Goal: Task Accomplishment & Management: Manage account settings

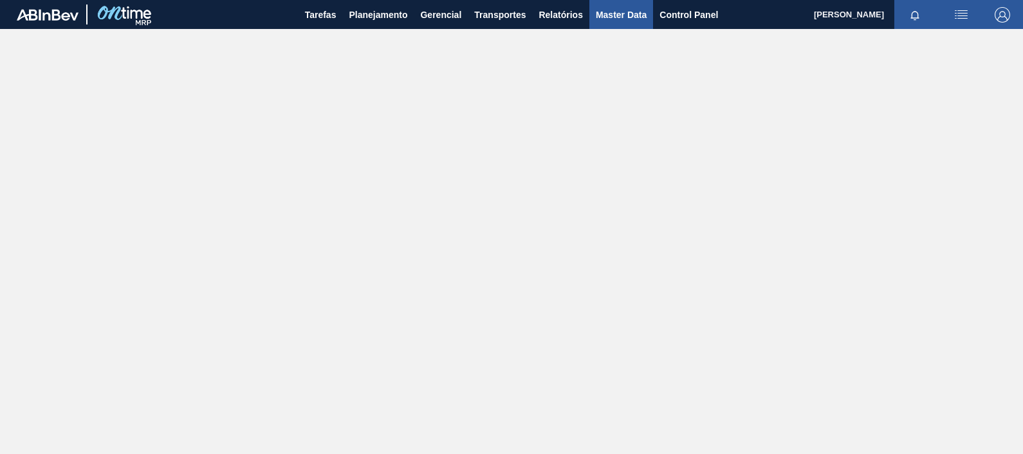
click at [616, 15] on span "Master Data" at bounding box center [621, 14] width 51 height 15
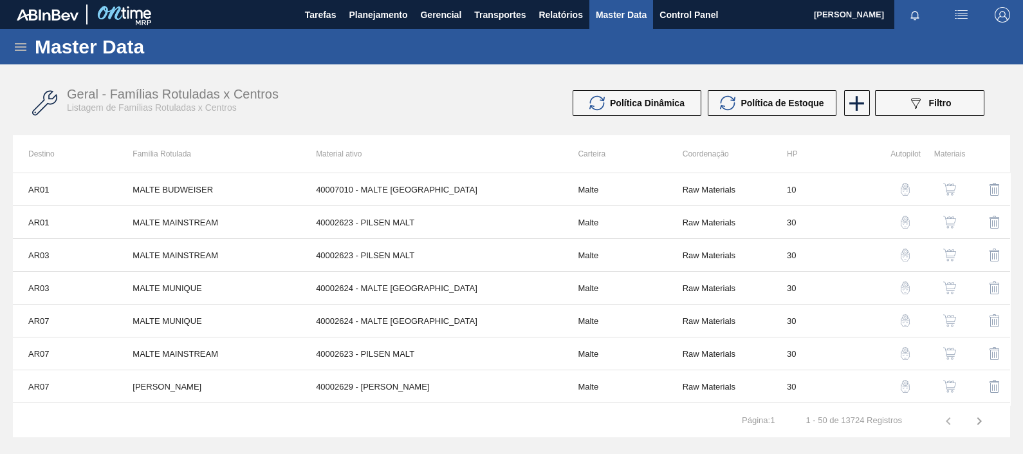
click at [15, 46] on icon at bounding box center [21, 47] width 12 height 8
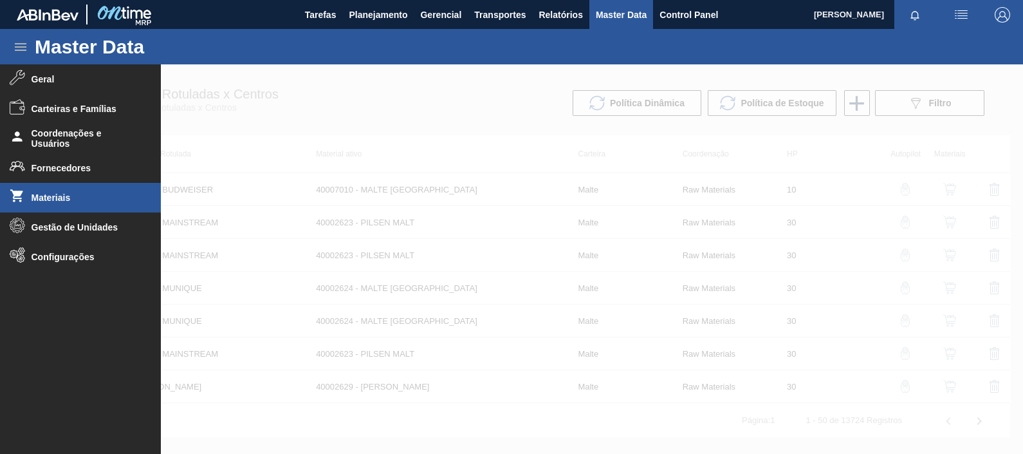
click at [101, 204] on li "Materiais" at bounding box center [80, 198] width 161 height 30
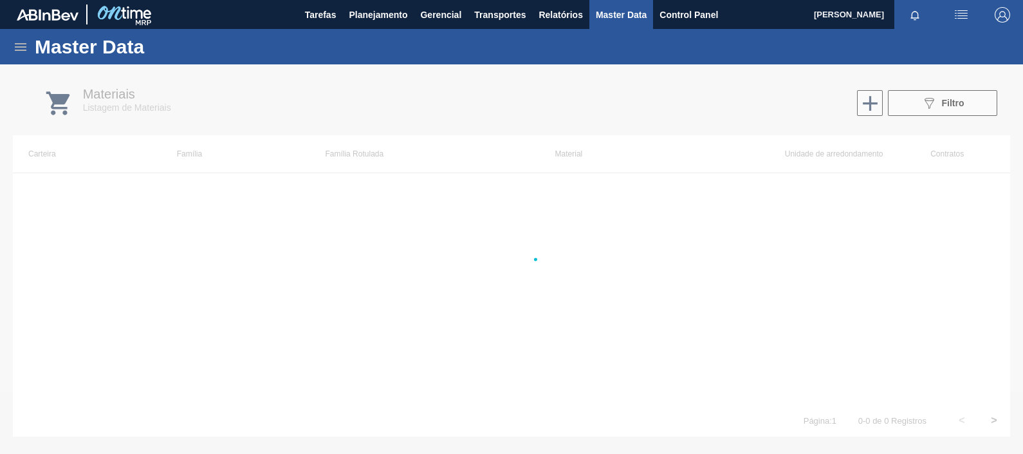
click at [20, 43] on icon at bounding box center [21, 47] width 12 height 8
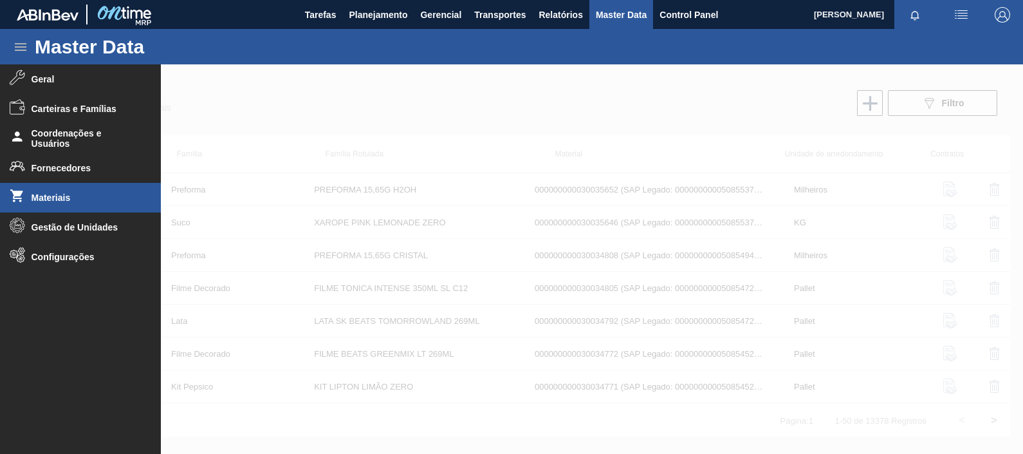
click at [322, 105] on div at bounding box center [511, 258] width 1023 height 389
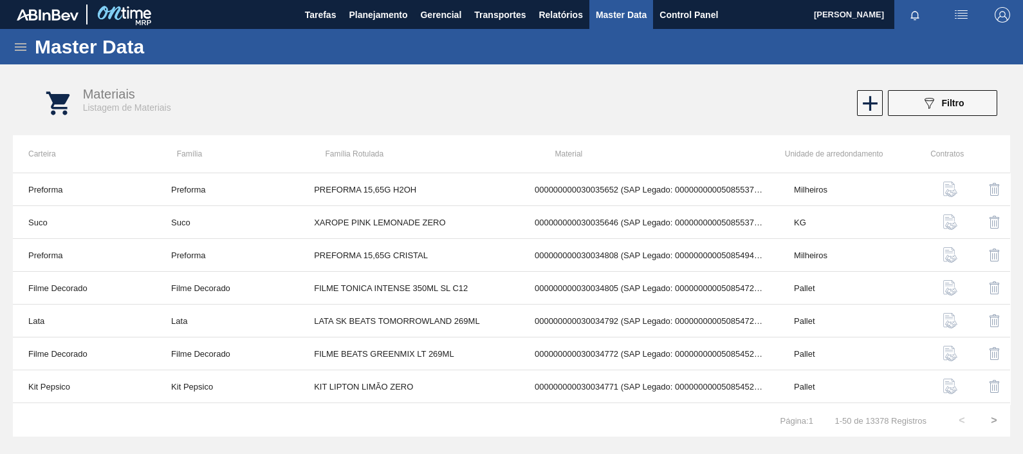
click at [17, 43] on icon at bounding box center [21, 47] width 12 height 8
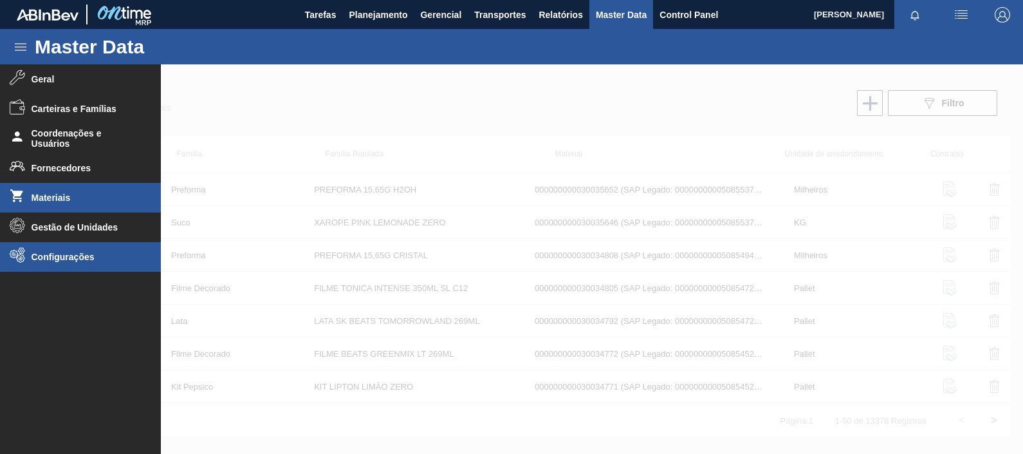
click at [120, 249] on li "Configurações" at bounding box center [80, 257] width 161 height 30
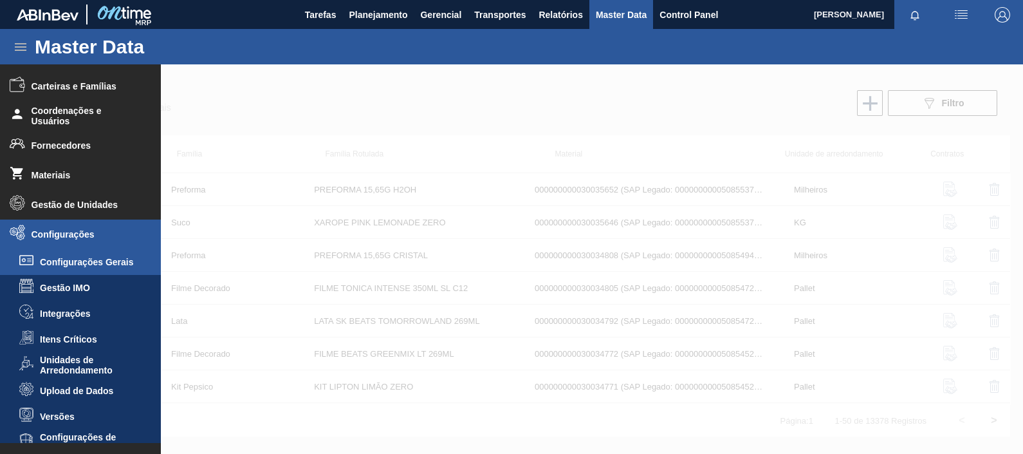
scroll to position [34, 0]
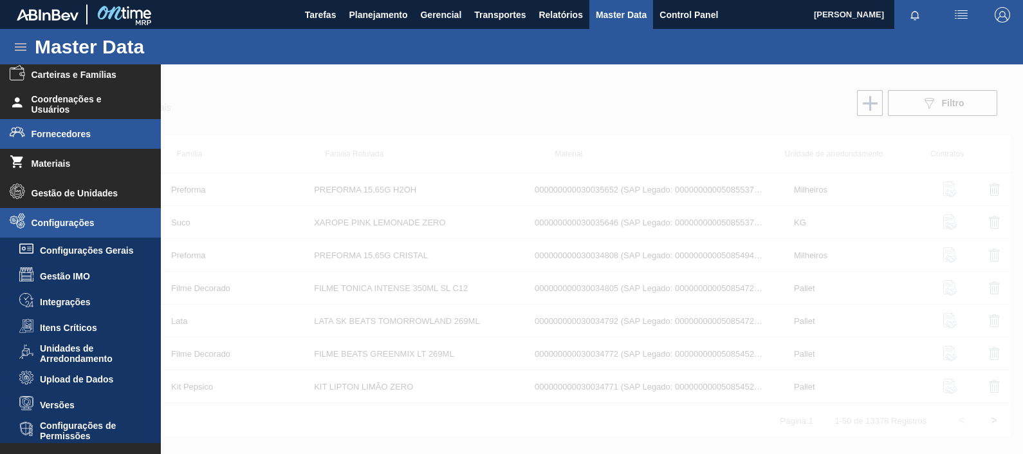
click at [82, 145] on li "Fornecedores" at bounding box center [80, 134] width 161 height 30
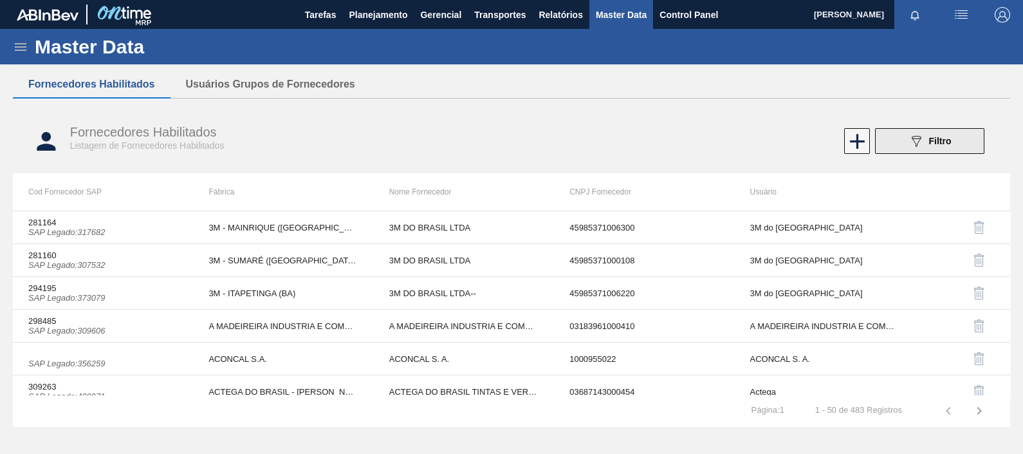
click at [915, 147] on icon "089F7B8B-B2A5-4AFE-B5C0-19BA573D28AC" at bounding box center [915, 140] width 15 height 15
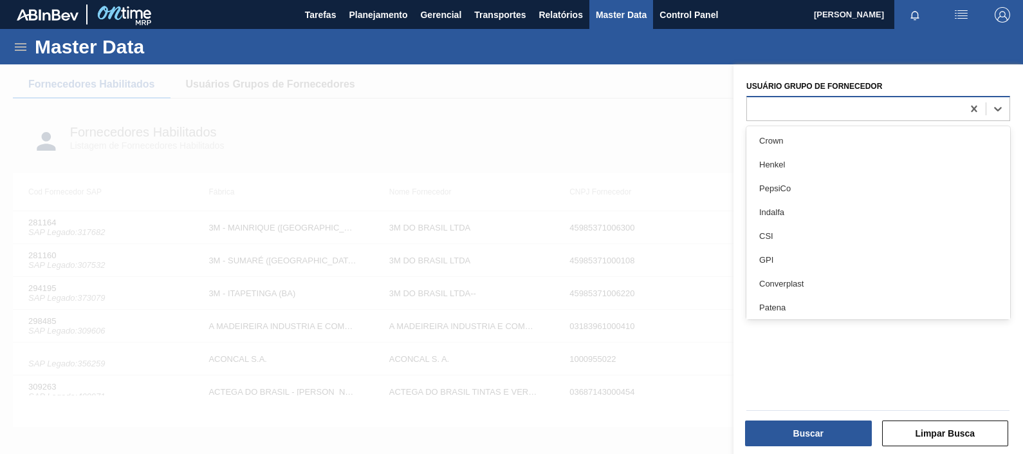
click at [806, 113] on div at bounding box center [855, 108] width 216 height 19
type Fornecedor "bas"
click at [796, 170] on div "BASF" at bounding box center [878, 164] width 264 height 24
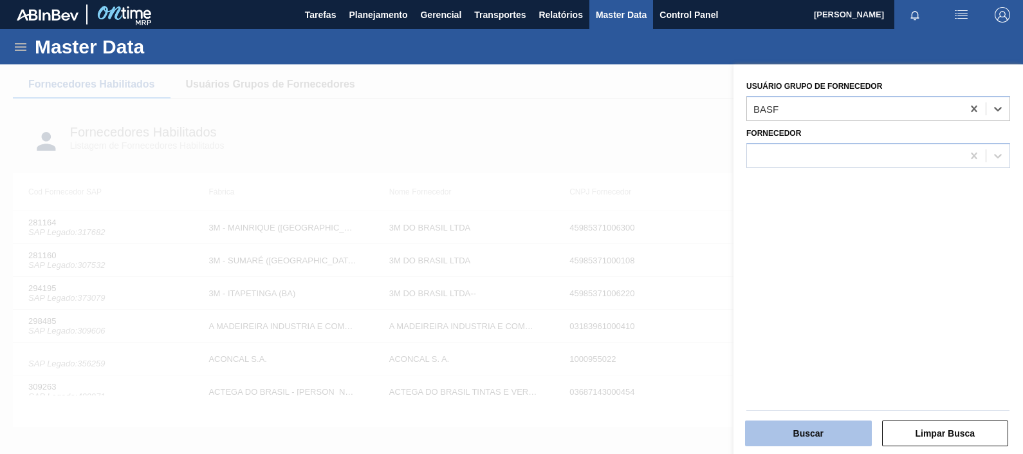
click at [819, 433] on button "Buscar" at bounding box center [808, 433] width 127 height 26
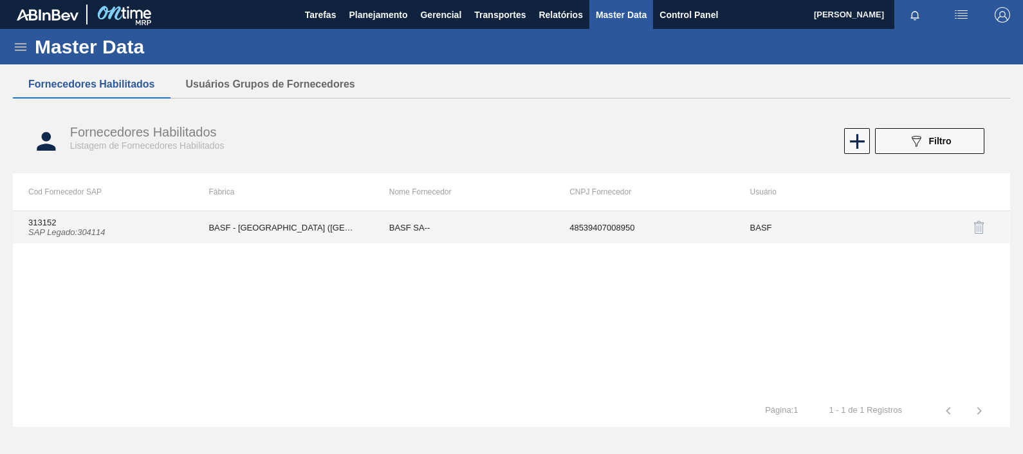
click at [447, 222] on td "BASF SA--" at bounding box center [464, 227] width 180 height 32
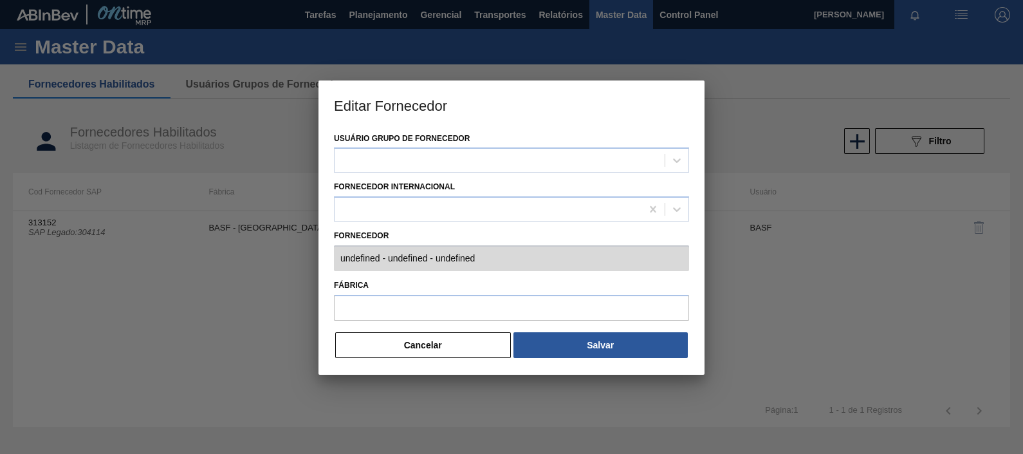
type input "313152 (SAP Legado: 304114) - BASF SA-- - 48539407008950"
type input "BASF - SÃO PAULO (SP)"
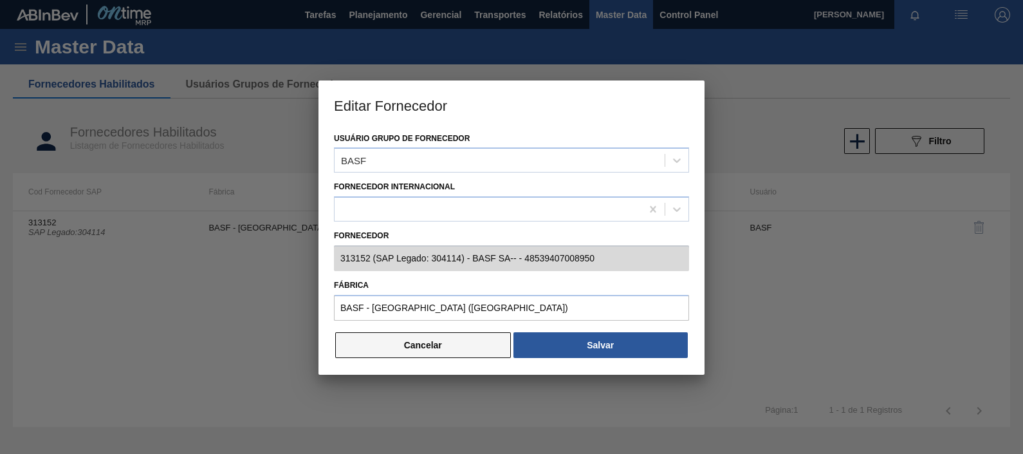
click at [410, 339] on button "Cancelar" at bounding box center [423, 345] width 176 height 26
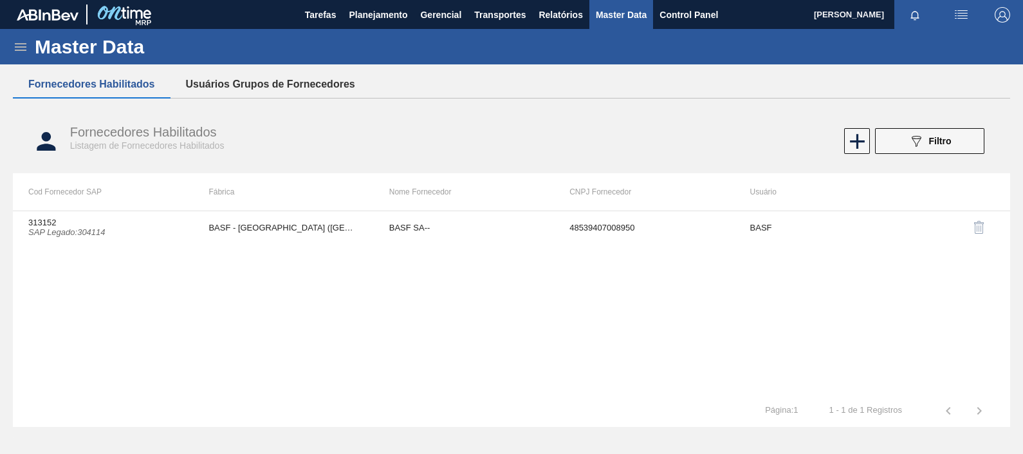
click at [248, 78] on button "Usuários Grupos de Fornecedores" at bounding box center [270, 84] width 200 height 27
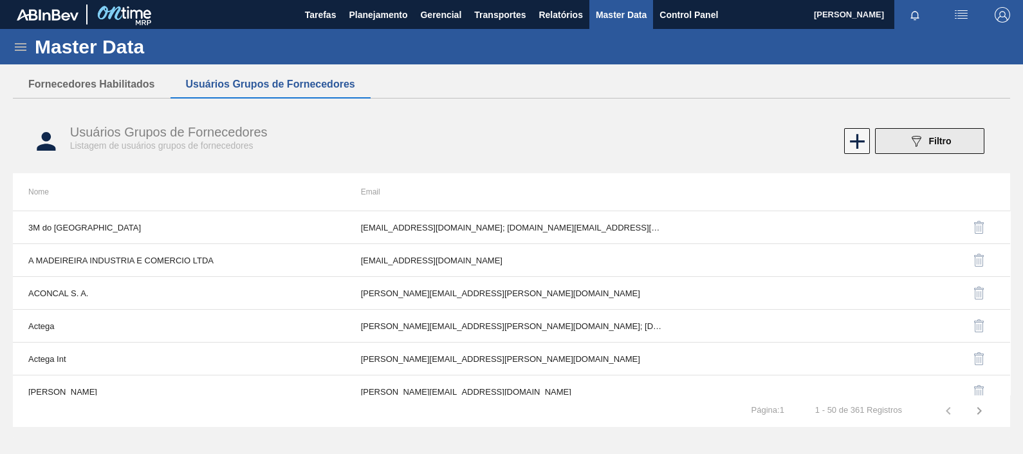
click at [895, 135] on button "089F7B8B-B2A5-4AFE-B5C0-19BA573D28AC Filtro" at bounding box center [929, 141] width 109 height 26
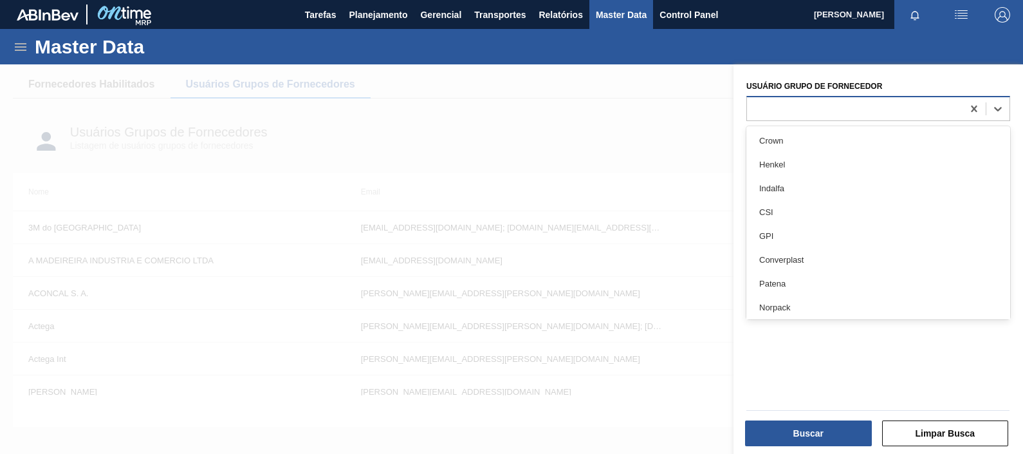
click at [807, 115] on div at bounding box center [855, 108] width 216 height 19
type Fornecedor "basf"
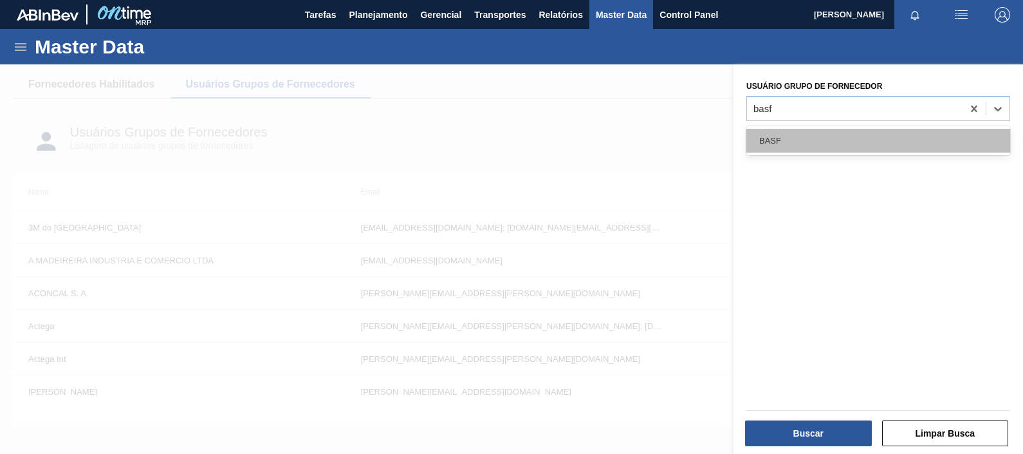
click at [771, 147] on div "BASF" at bounding box center [878, 141] width 264 height 24
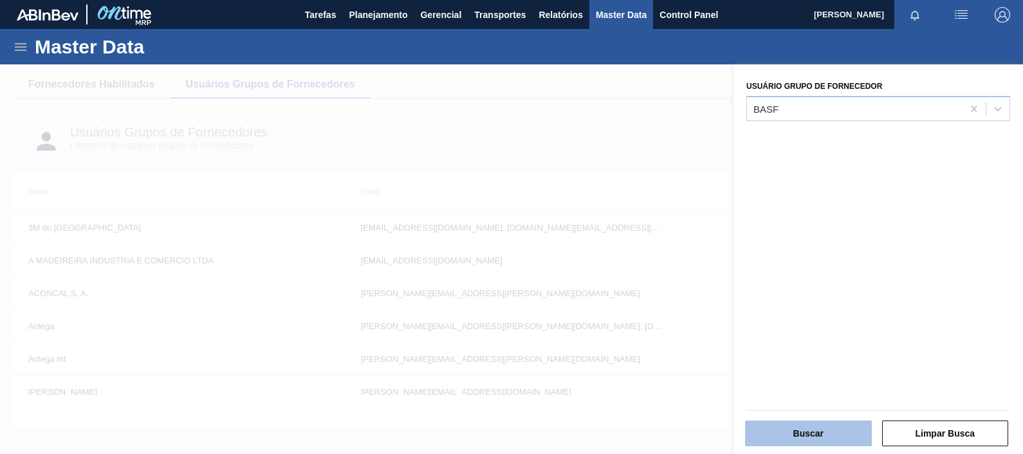
click at [807, 428] on button "Buscar" at bounding box center [808, 433] width 127 height 26
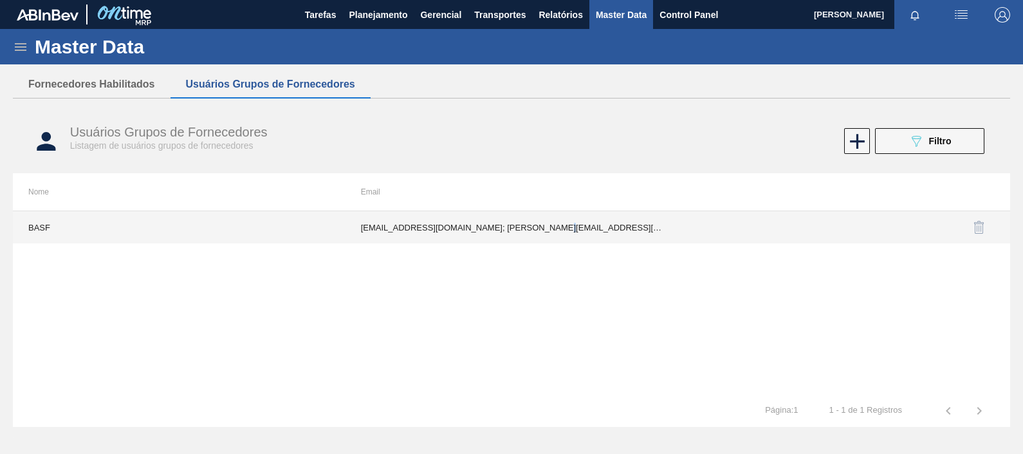
click at [524, 232] on td "Flavia.angarten@basf.com; Carlos-alfonso.ortega@basf.com; vitinhoforn@gmail.com" at bounding box center [511, 227] width 333 height 32
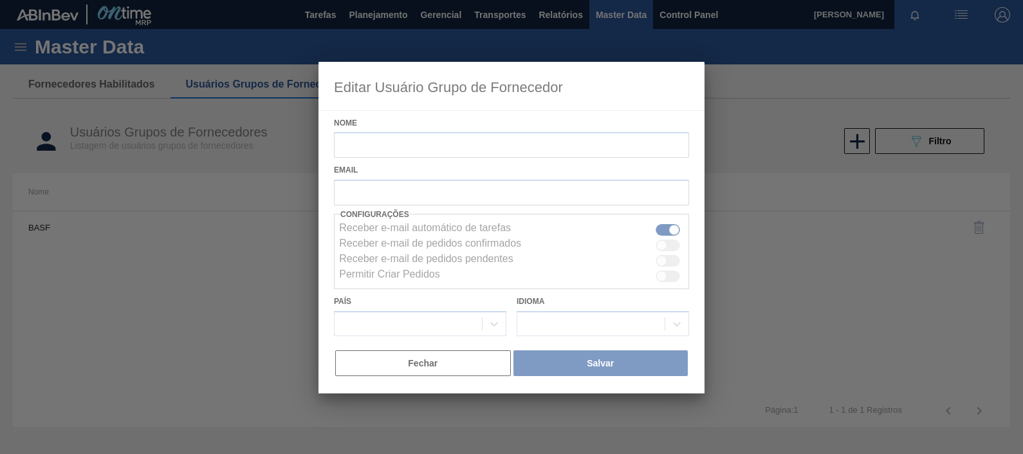
type input "BASF"
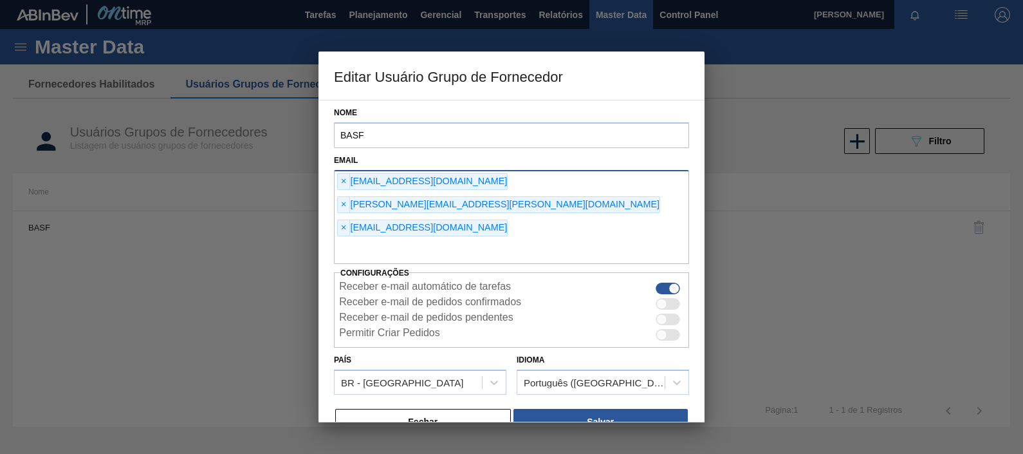
click at [339, 220] on span "×" at bounding box center [344, 227] width 12 height 15
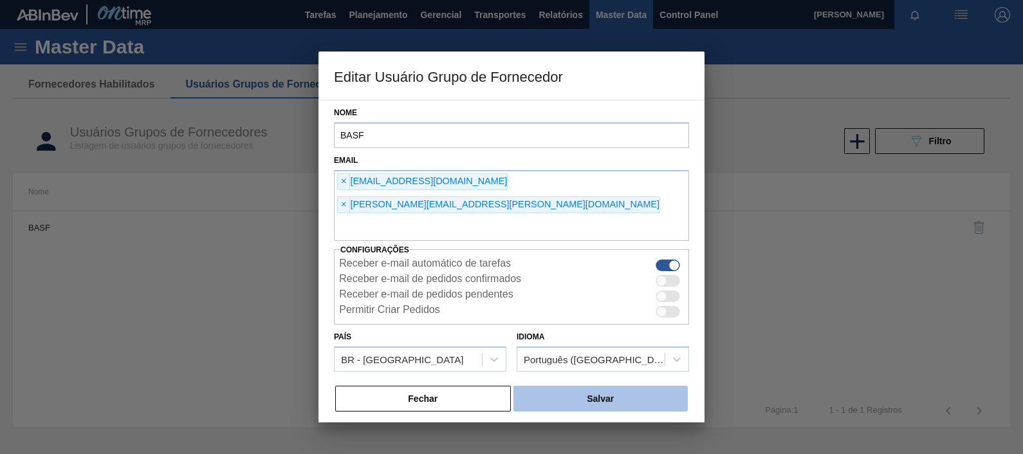
click at [586, 385] on button "Salvar" at bounding box center [600, 398] width 174 height 26
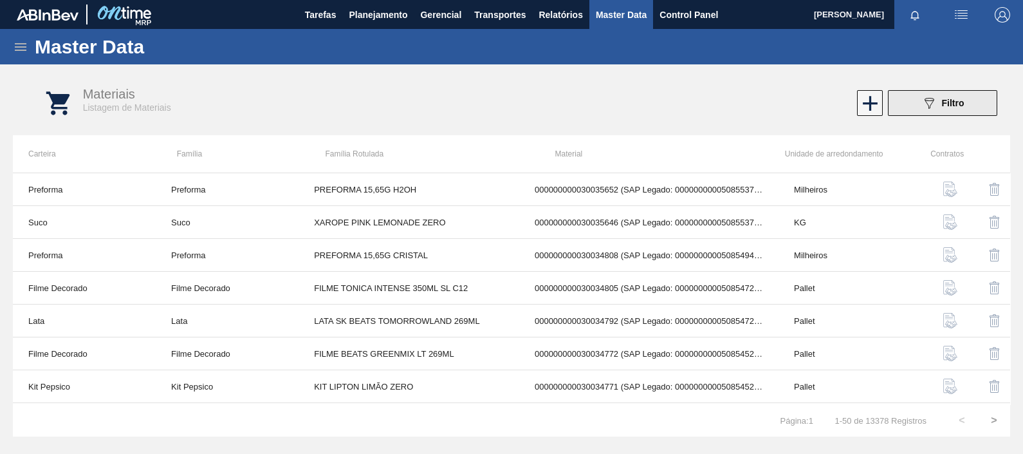
click at [959, 105] on span "Filtro" at bounding box center [953, 103] width 23 height 10
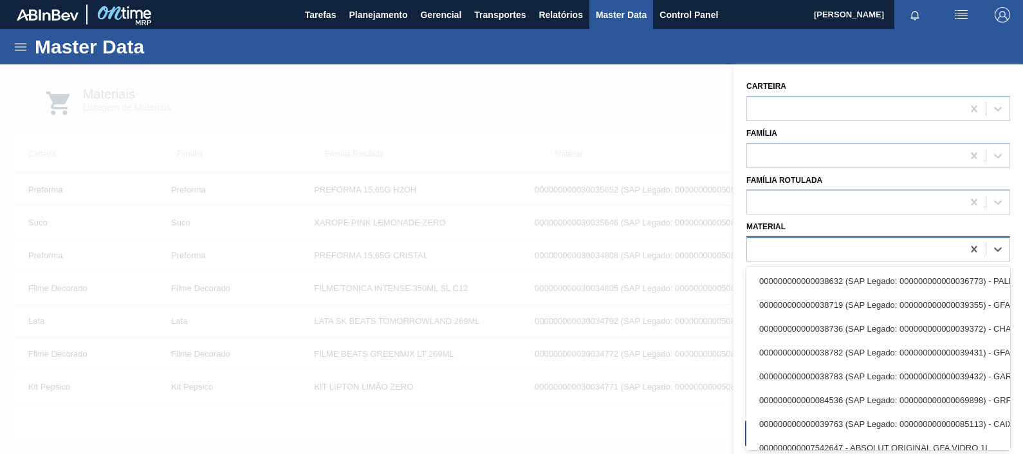
click at [802, 236] on div at bounding box center [878, 248] width 264 height 25
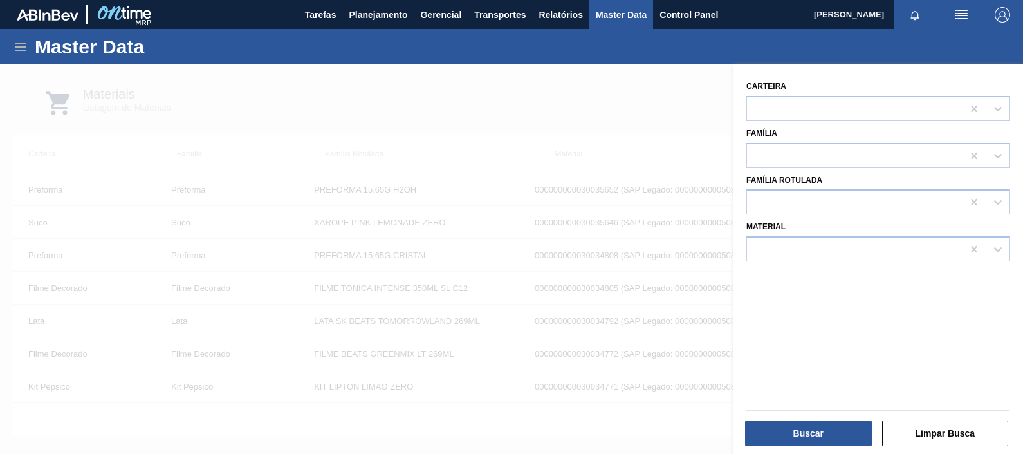
click at [482, 95] on div at bounding box center [511, 291] width 1023 height 454
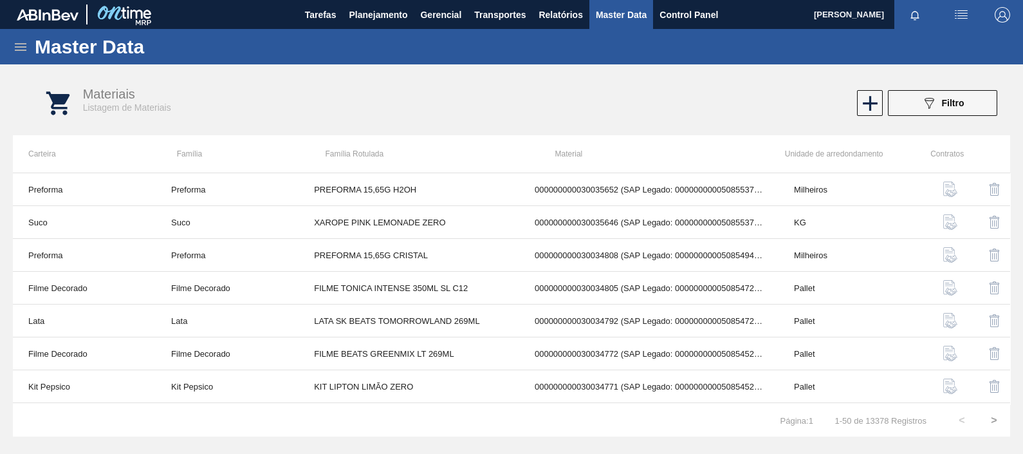
click at [26, 45] on icon at bounding box center [20, 46] width 15 height 15
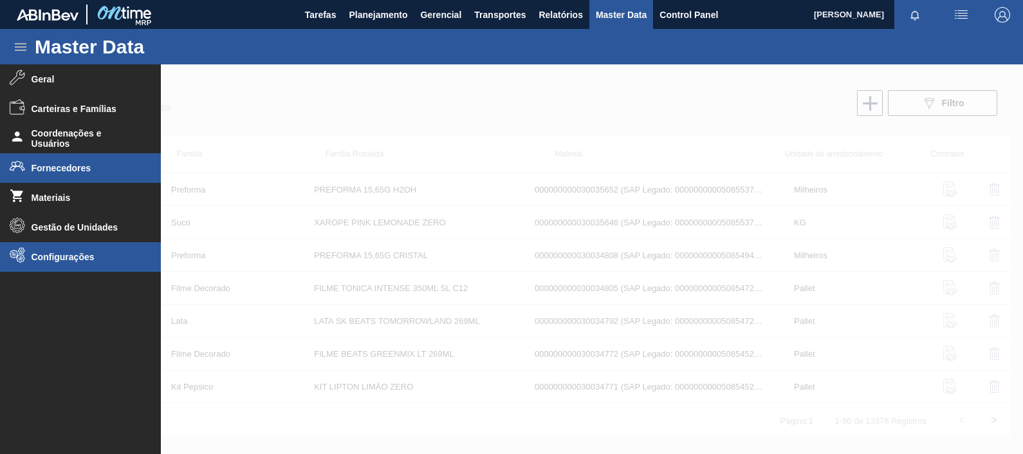
click at [100, 260] on span "Configurações" at bounding box center [85, 257] width 106 height 10
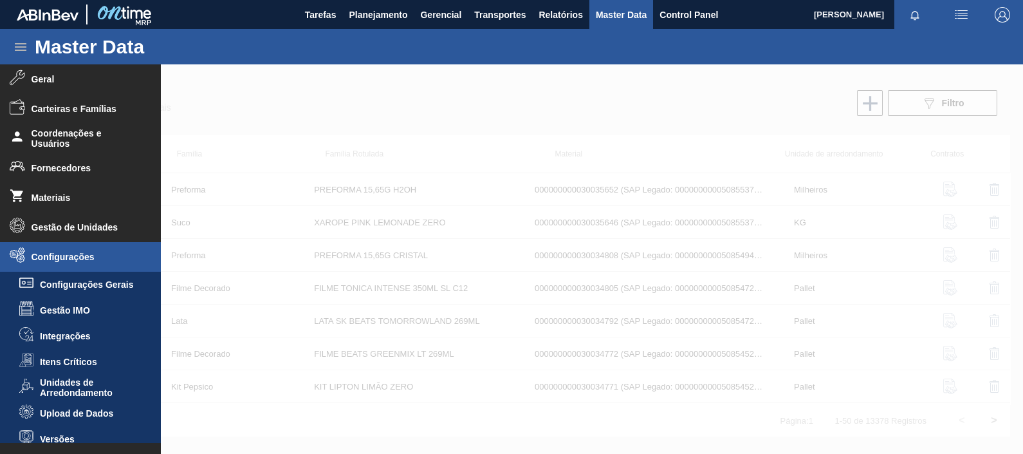
click at [116, 419] on li "Upload de Dados" at bounding box center [80, 413] width 161 height 26
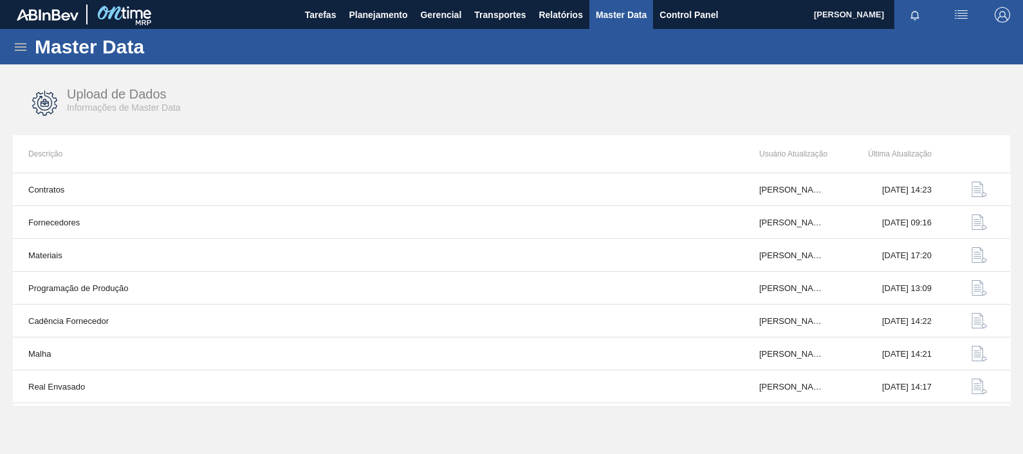
click at [16, 50] on icon at bounding box center [21, 47] width 12 height 8
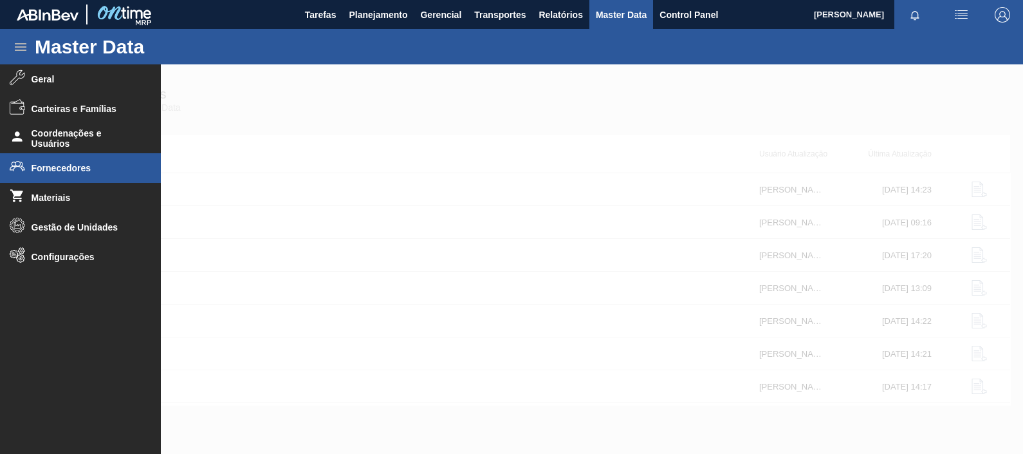
click at [68, 167] on span "Fornecedores" at bounding box center [85, 168] width 106 height 10
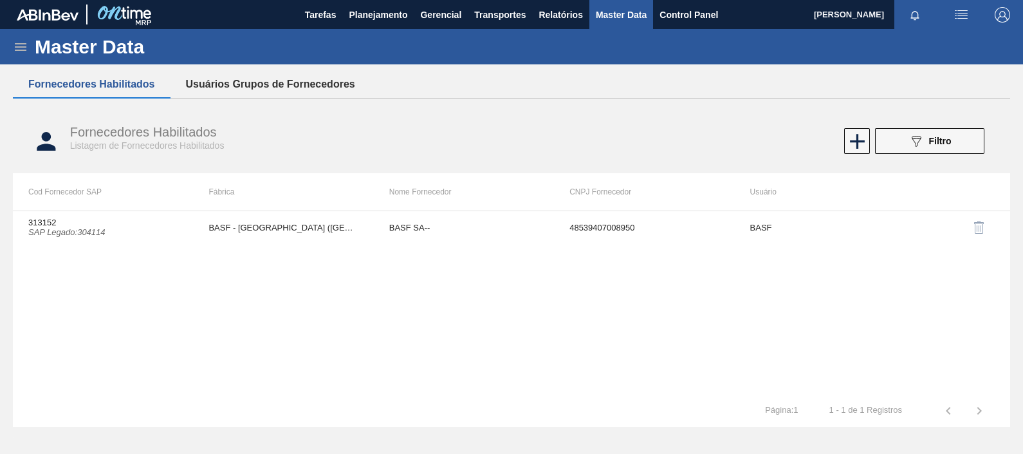
click at [267, 87] on button "Usuários Grupos de Fornecedores" at bounding box center [270, 84] width 200 height 27
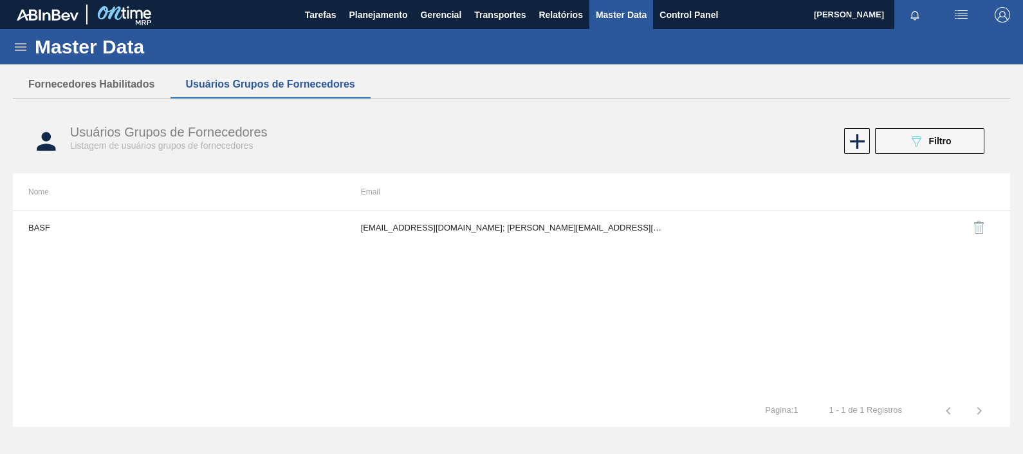
drag, startPoint x: 142, startPoint y: 81, endPoint x: 177, endPoint y: 79, distance: 34.8
click at [142, 81] on button "Fornecedores Habilitados" at bounding box center [92, 84] width 158 height 27
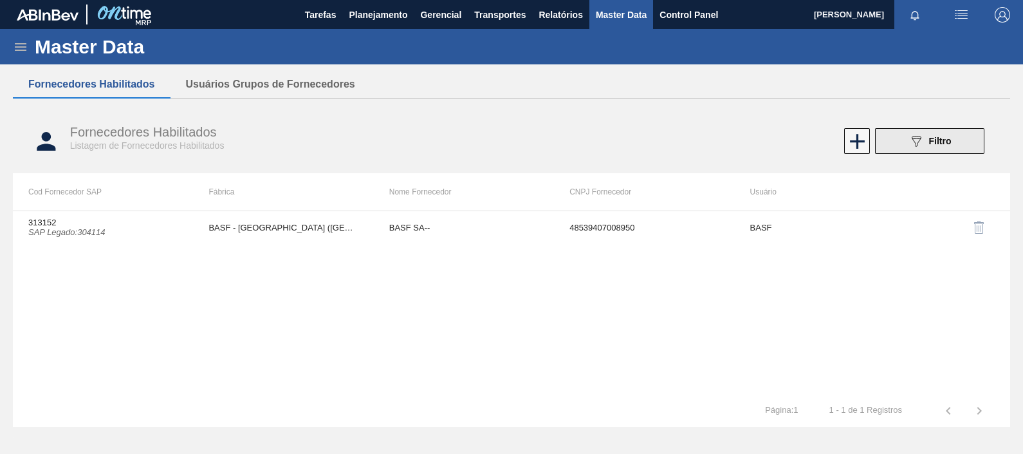
click at [930, 149] on button "089F7B8B-B2A5-4AFE-B5C0-19BA573D28AC Filtro" at bounding box center [929, 141] width 109 height 26
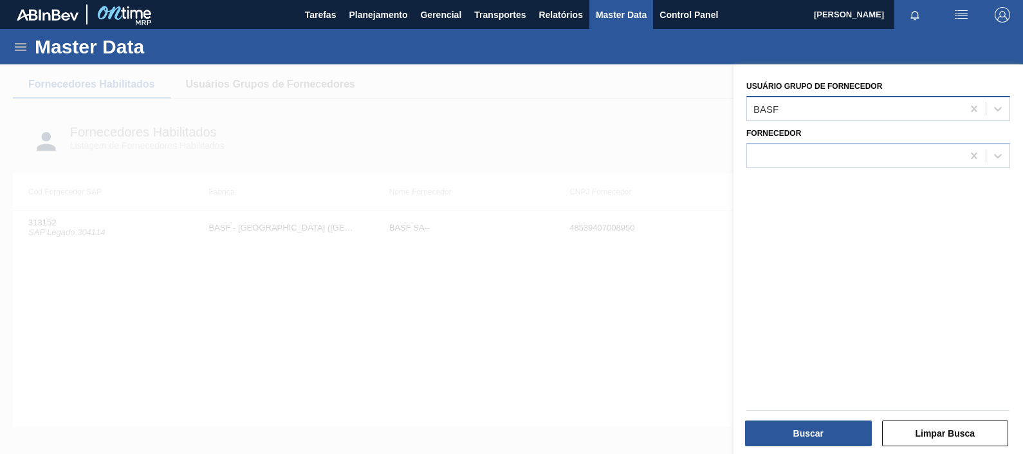
click at [959, 113] on div "BASF" at bounding box center [855, 108] width 216 height 19
click at [971, 107] on icon at bounding box center [974, 108] width 13 height 13
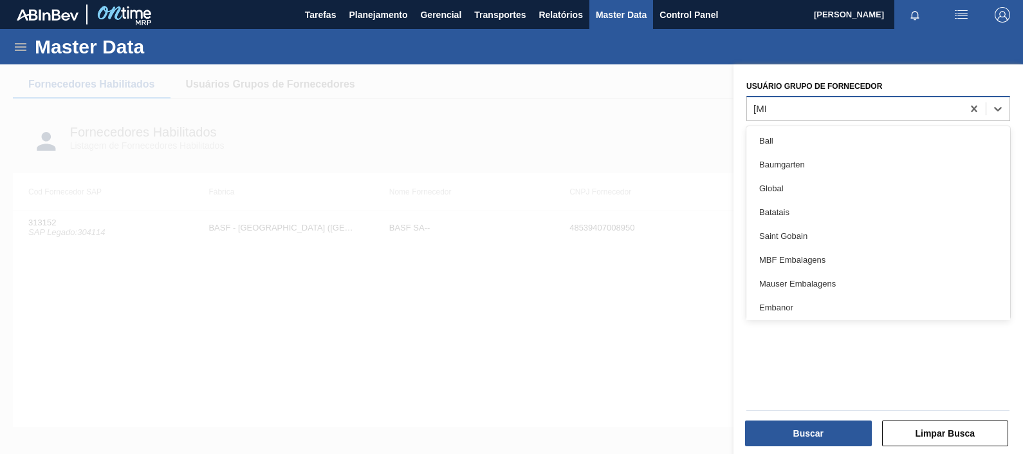
type Fornecedor "ball"
click at [879, 135] on div "Ball" at bounding box center [878, 141] width 264 height 24
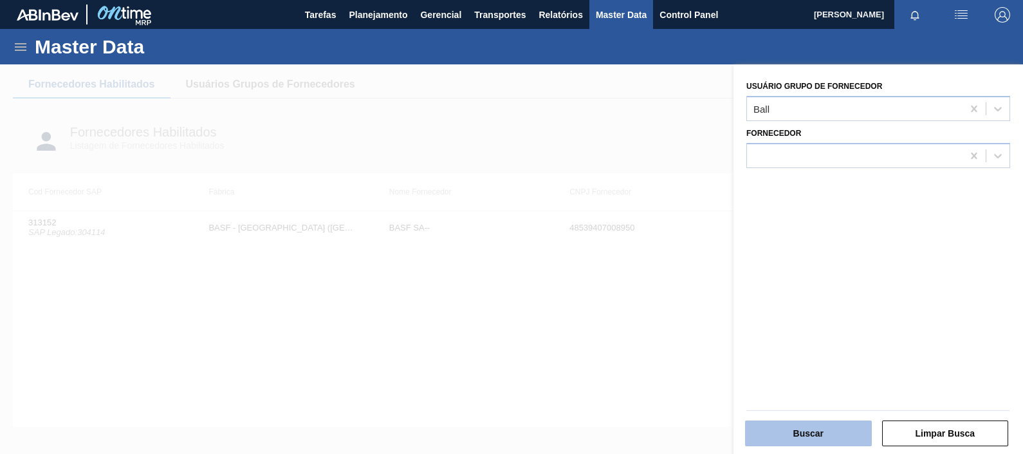
click at [804, 436] on button "Buscar" at bounding box center [808, 433] width 127 height 26
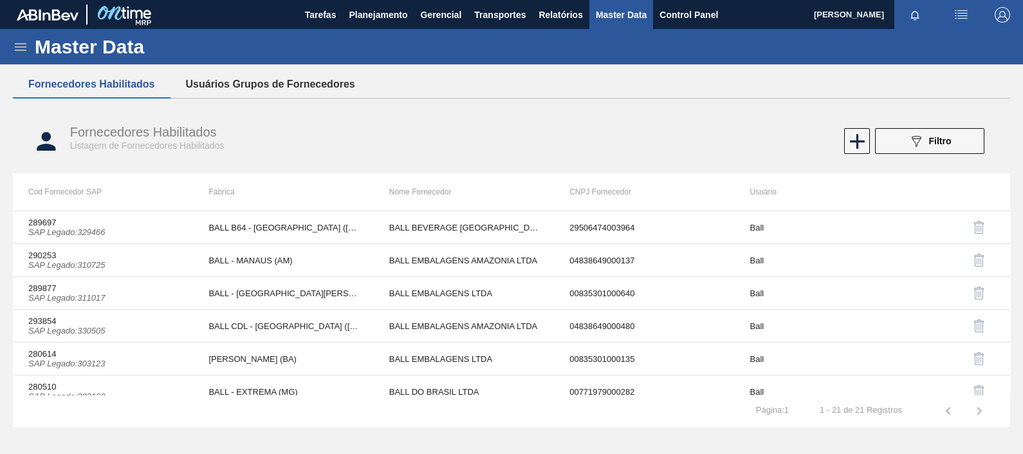
click at [353, 80] on button "Usuários Grupos de Fornecedores" at bounding box center [270, 84] width 200 height 27
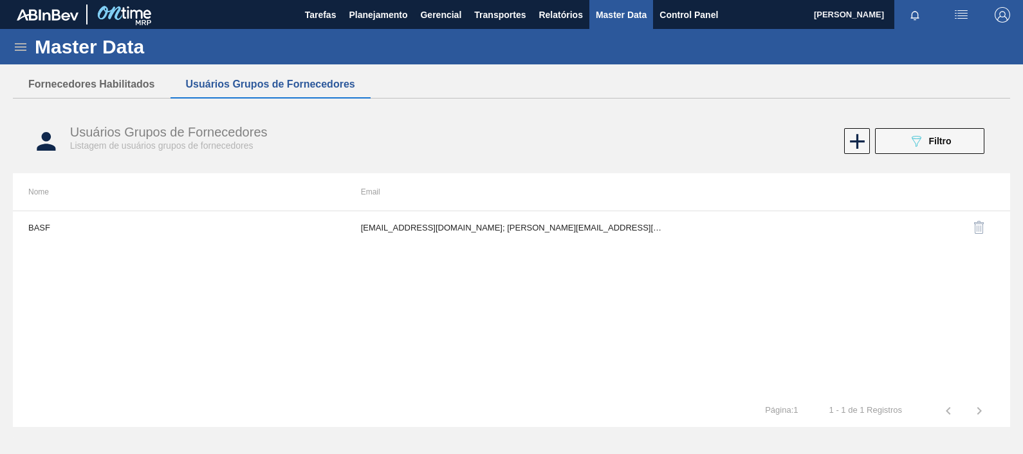
click at [946, 151] on button "089F7B8B-B2A5-4AFE-B5C0-19BA573D28AC Filtro" at bounding box center [929, 141] width 109 height 26
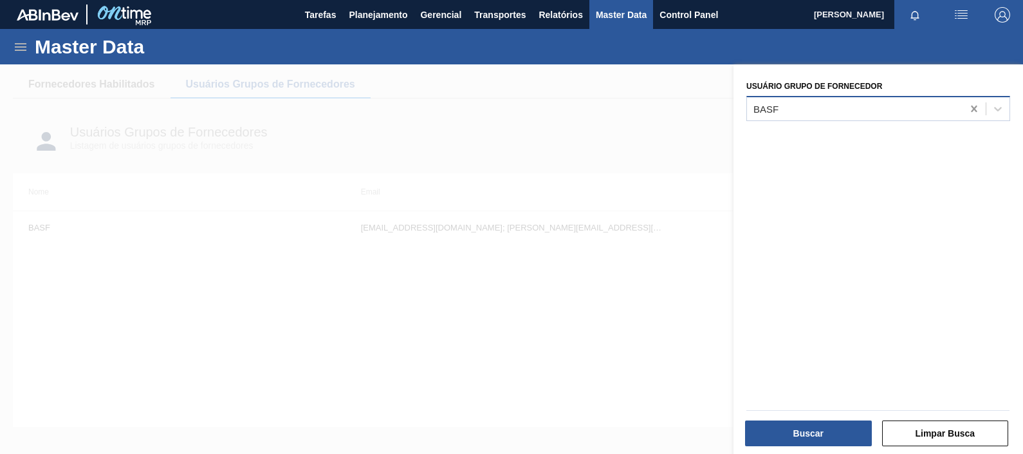
click at [975, 107] on icon at bounding box center [974, 108] width 13 height 13
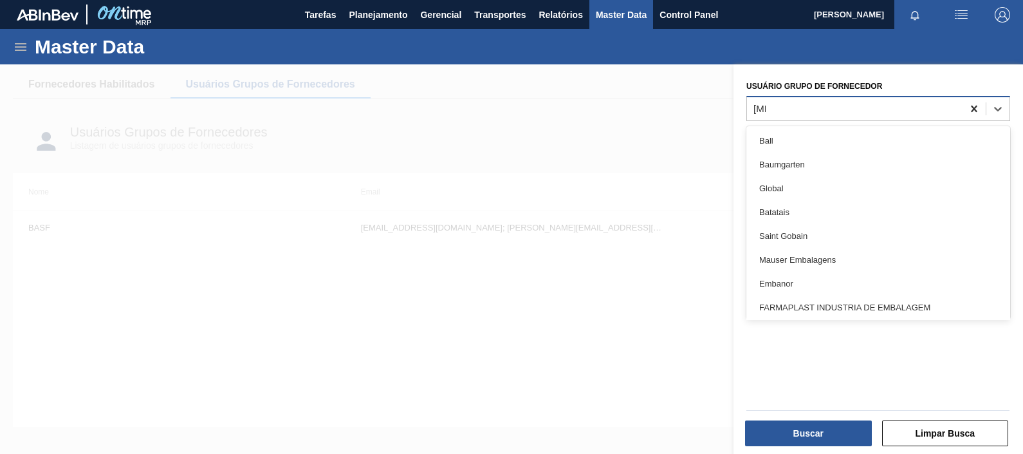
type Fornecedor "ball"
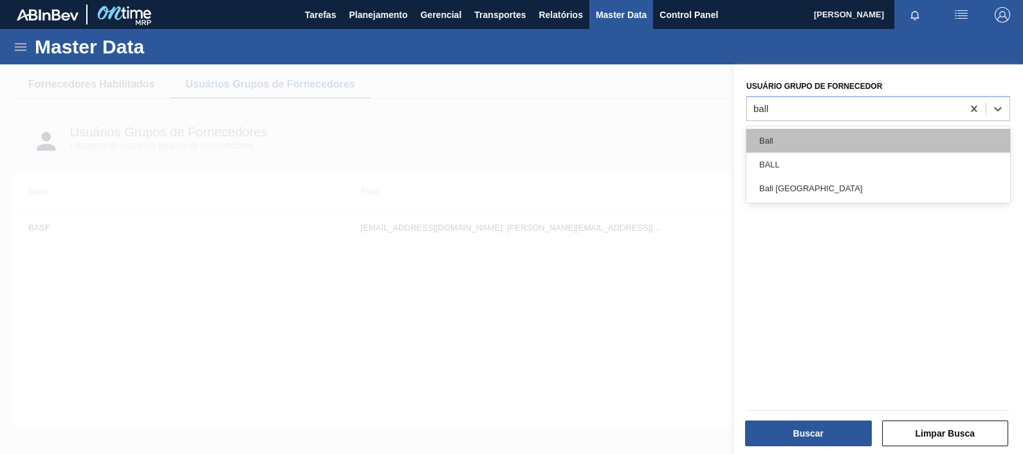
click at [904, 137] on div "Ball" at bounding box center [878, 141] width 264 height 24
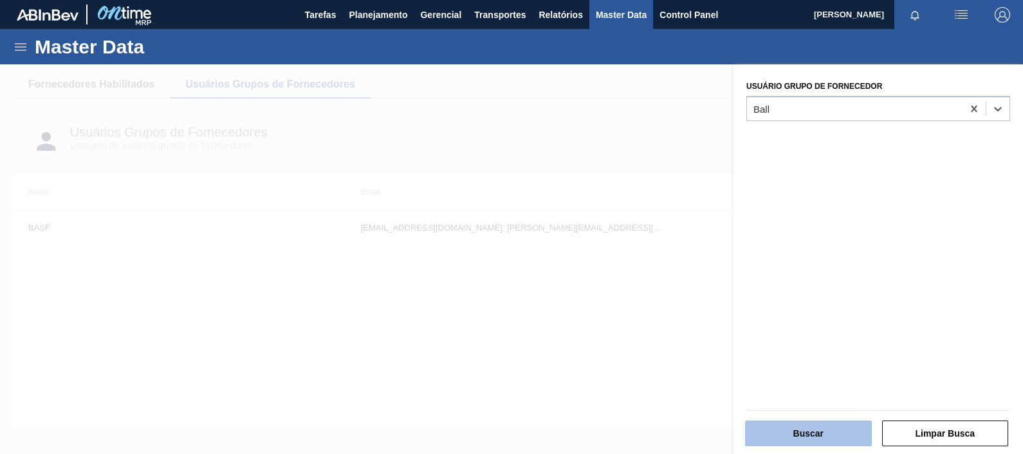
click at [820, 436] on button "Buscar" at bounding box center [808, 433] width 127 height 26
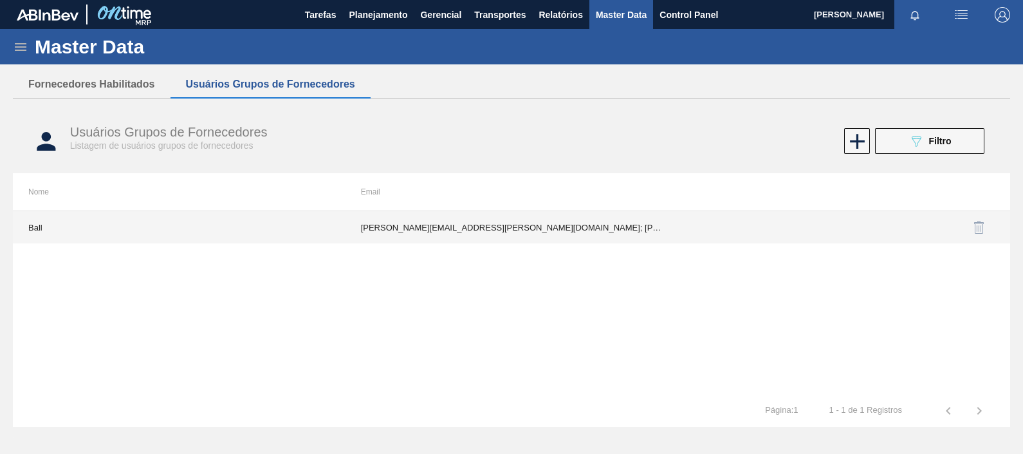
click at [614, 214] on td "Arthur.Aquino@ball.com; fabiana.miranda@ball.com; jjunio10@ball.com; joao.azeve…" at bounding box center [511, 227] width 333 height 32
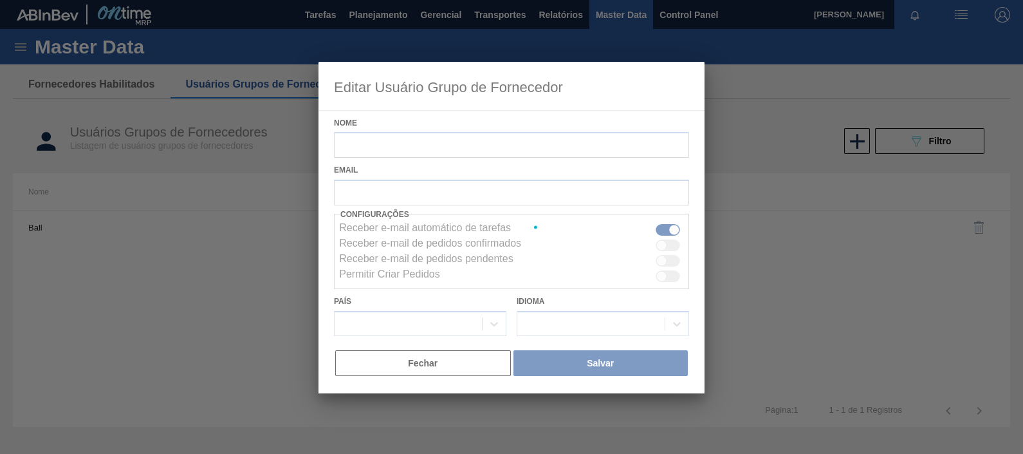
type input "Ball"
checkbox input "true"
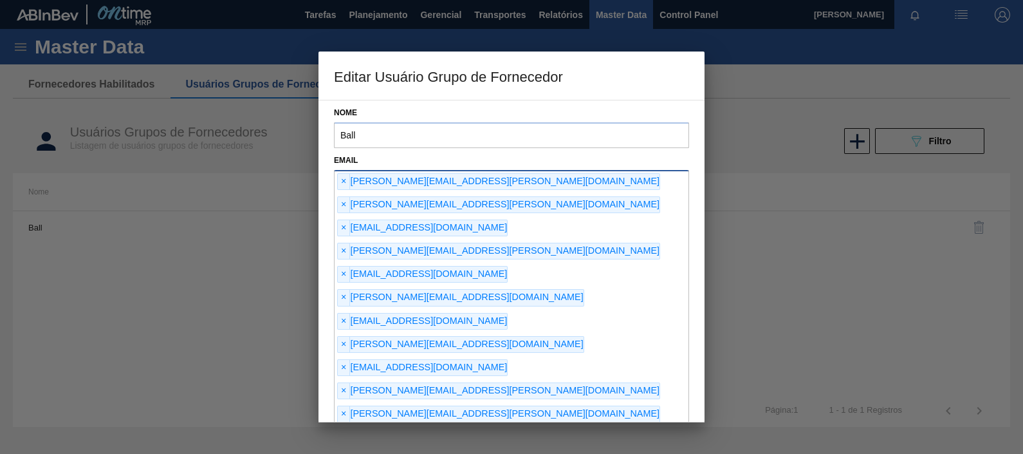
click at [484, 349] on div "× Arthur.Aquino@ball.com × fabiana.miranda@ball.com × jjunio10@ball.com × joao.…" at bounding box center [511, 426] width 355 height 513
type input "vitinhoforn@gmail.com"
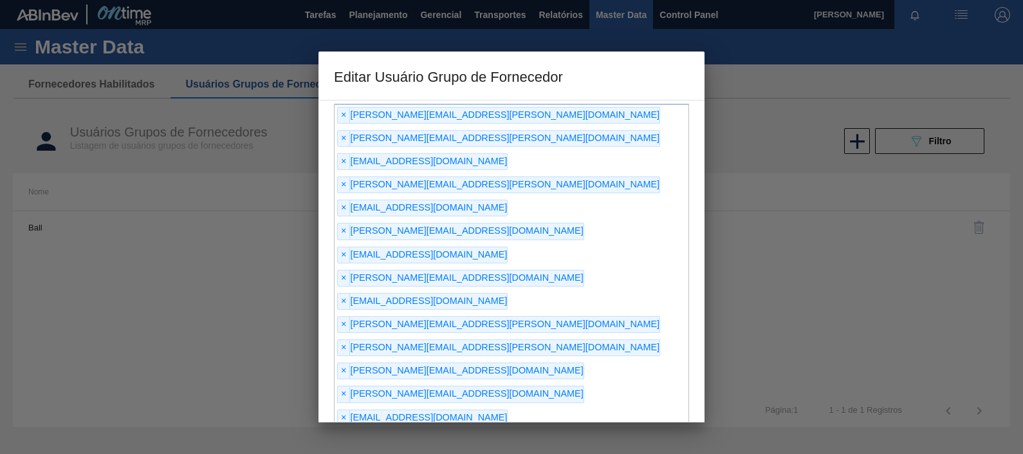
scroll to position [143, 0]
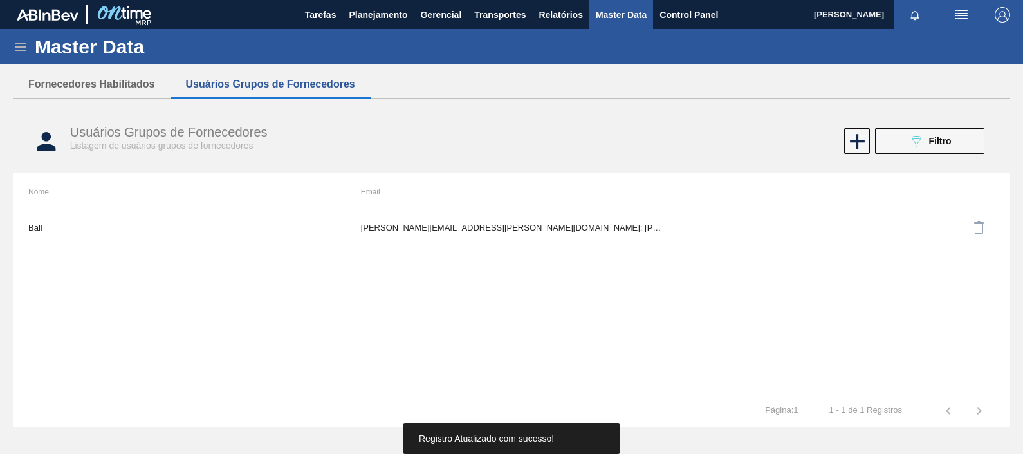
click at [1007, 19] on img "button" at bounding box center [1002, 14] width 15 height 15
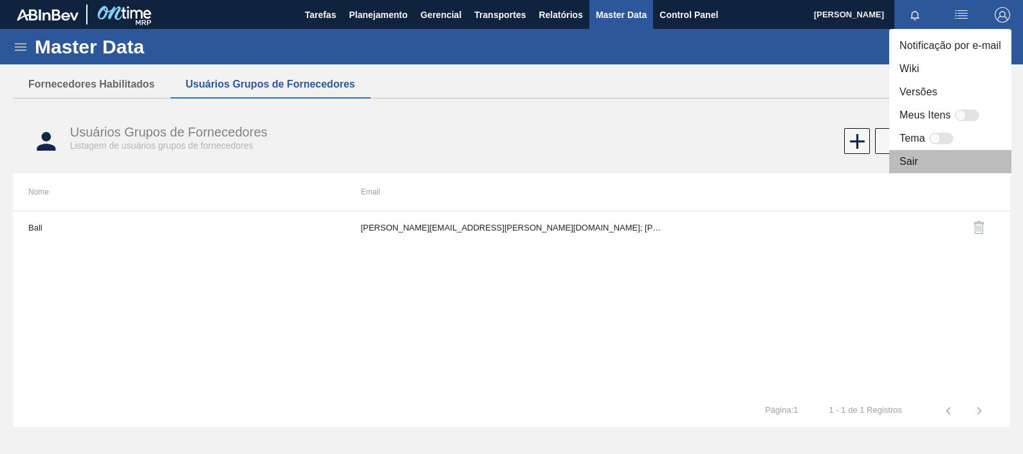
click at [926, 158] on li "Sair" at bounding box center [950, 161] width 122 height 23
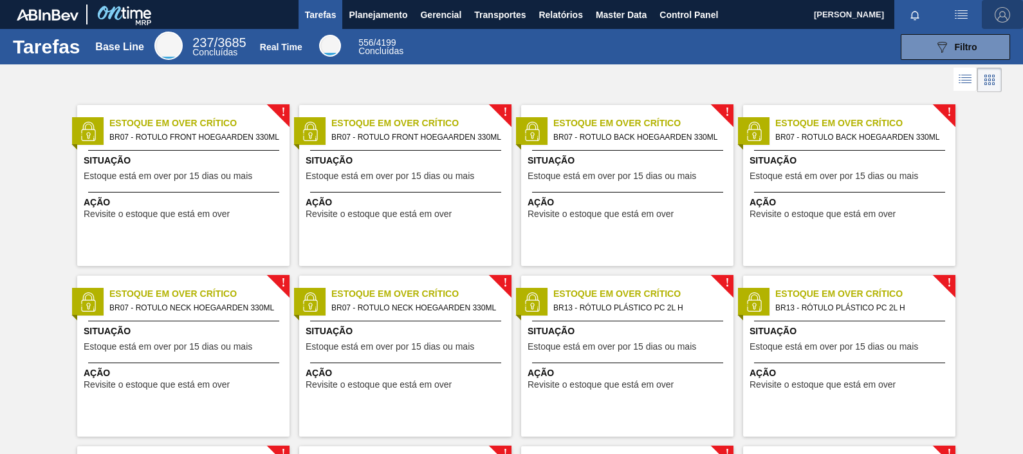
click at [1004, 17] on img "button" at bounding box center [1002, 14] width 15 height 15
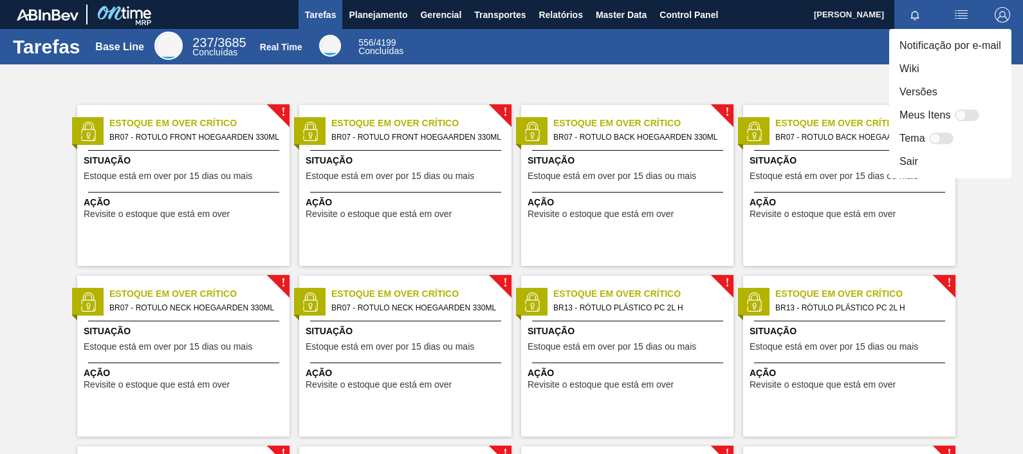
click at [940, 161] on li "Sair" at bounding box center [950, 161] width 122 height 23
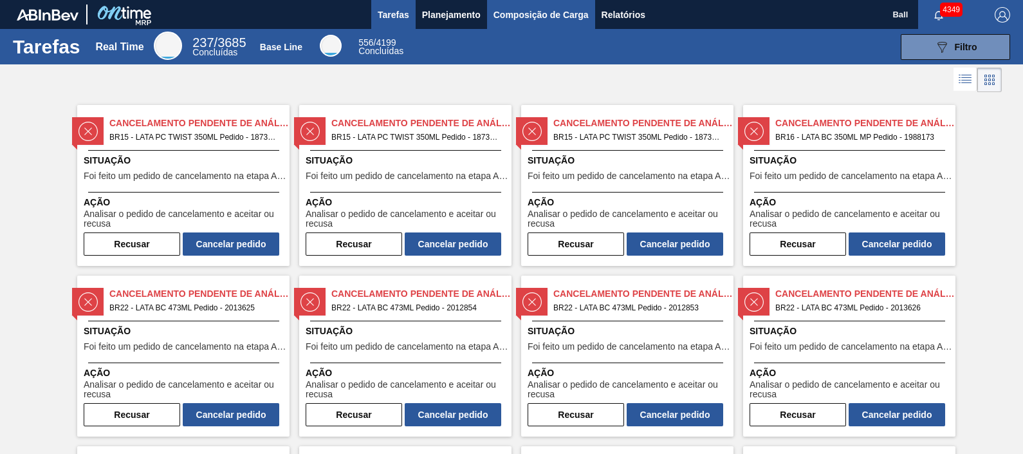
click at [573, 10] on span "Composição de Carga" at bounding box center [540, 14] width 95 height 15
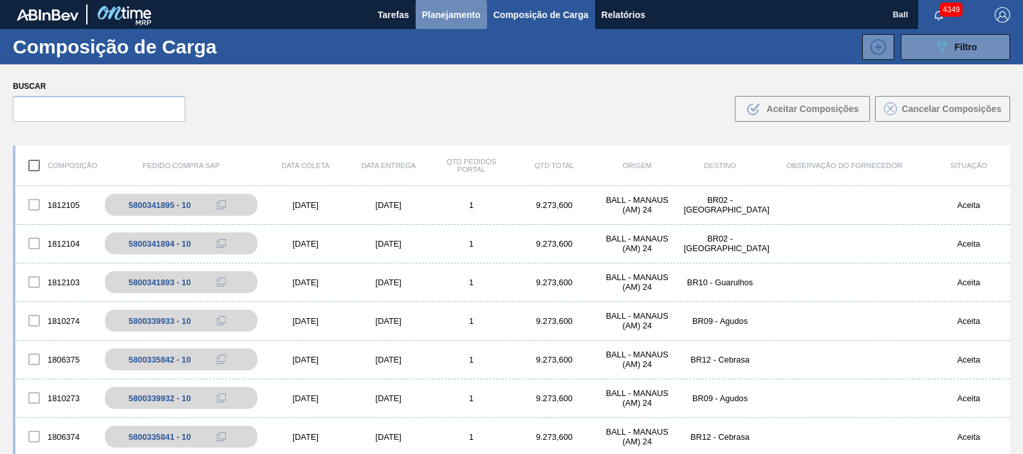
click at [439, 17] on span "Planejamento" at bounding box center [451, 14] width 59 height 15
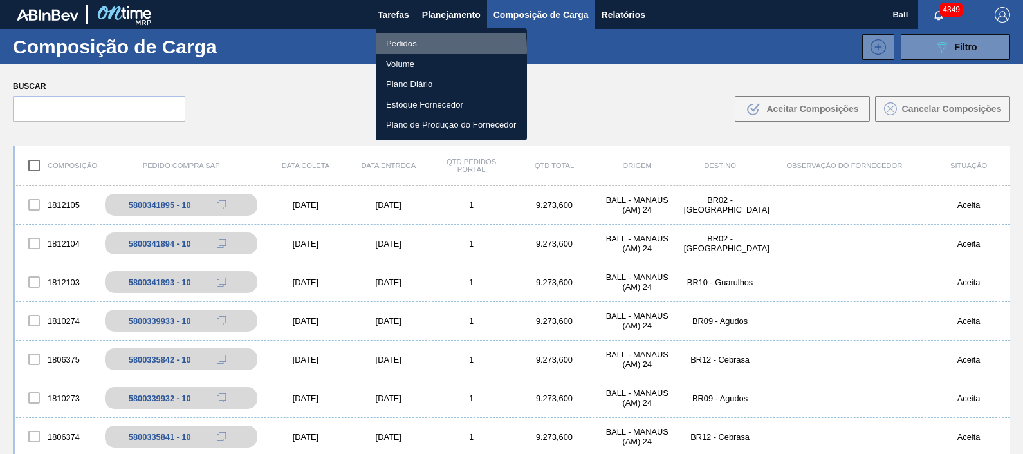
click at [423, 48] on li "Pedidos" at bounding box center [451, 43] width 151 height 21
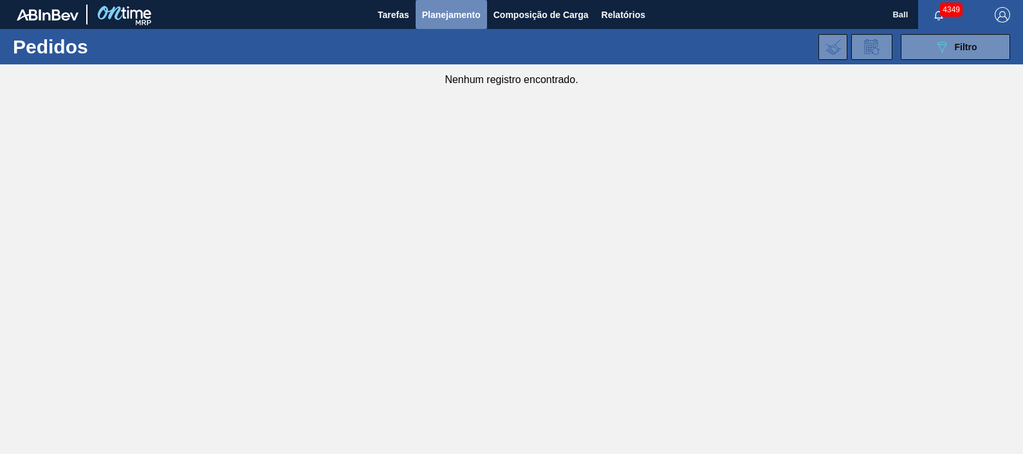
drag, startPoint x: 460, startPoint y: 13, endPoint x: 467, endPoint y: 31, distance: 19.4
click at [460, 12] on span "Planejamento" at bounding box center [451, 14] width 59 height 15
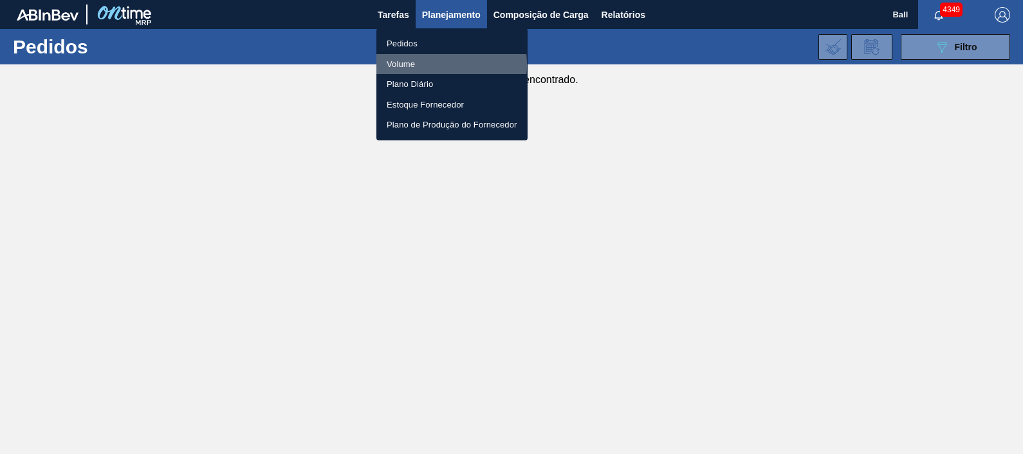
click at [432, 64] on li "Volume" at bounding box center [451, 64] width 151 height 21
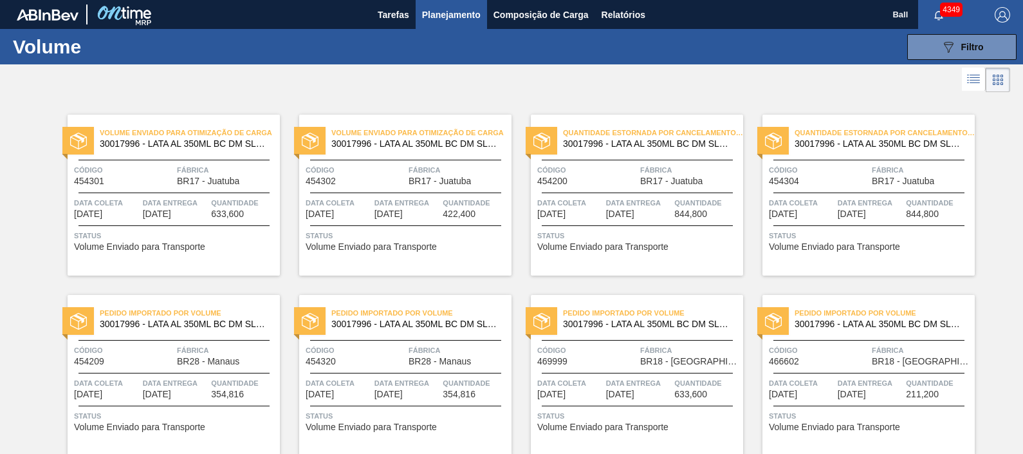
click at [981, 79] on li at bounding box center [974, 79] width 24 height 23
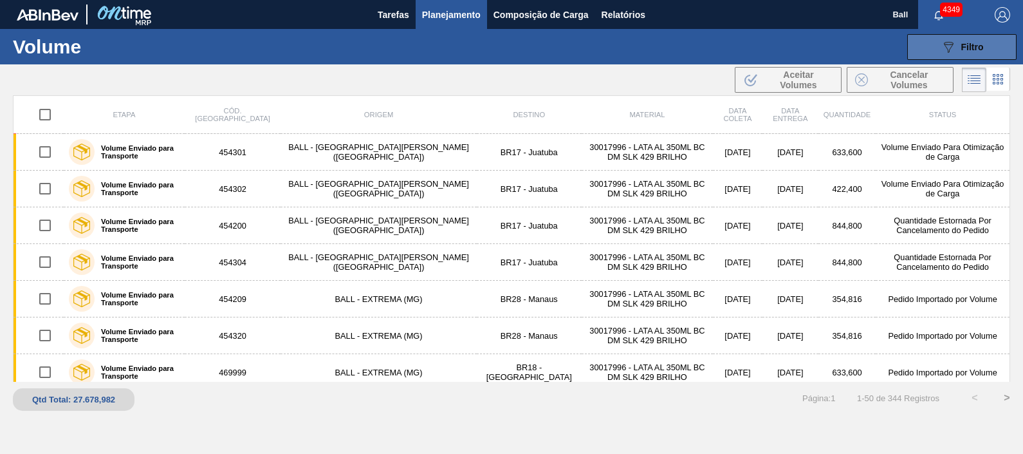
click at [968, 46] on span "Filtro" at bounding box center [972, 47] width 23 height 10
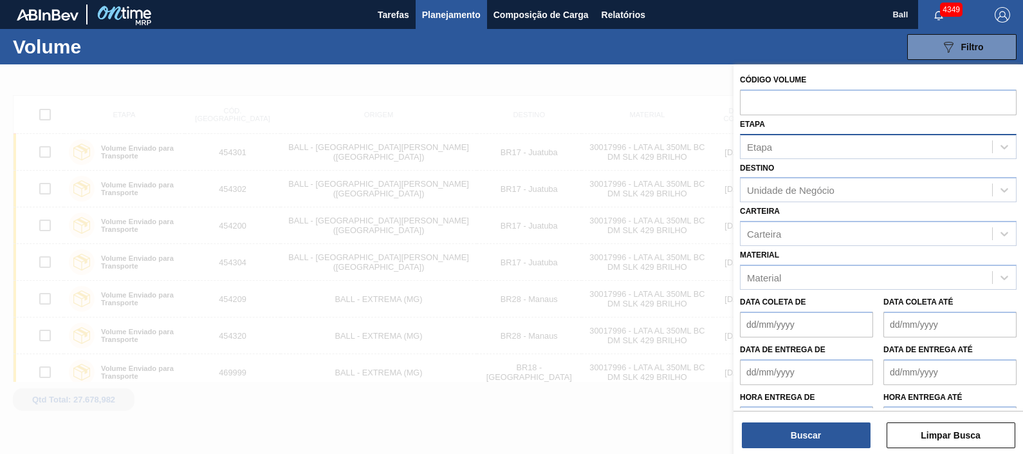
click at [801, 153] on div "Etapa" at bounding box center [866, 146] width 252 height 19
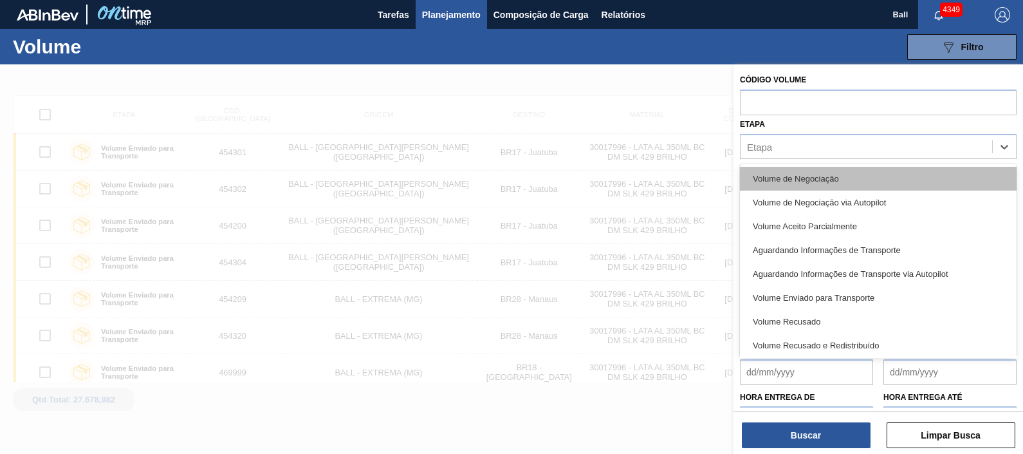
click at [802, 170] on div "Volume de Negociação" at bounding box center [878, 179] width 277 height 24
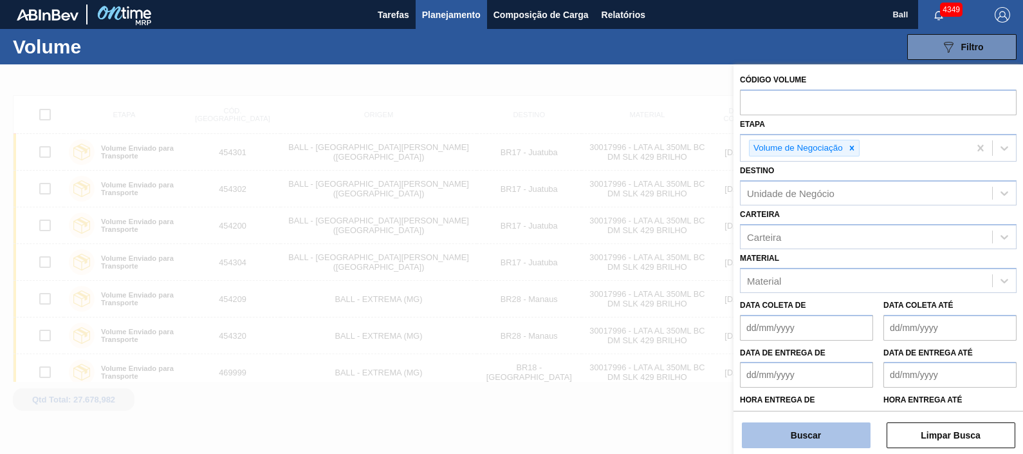
click at [790, 427] on button "Buscar" at bounding box center [806, 435] width 129 height 26
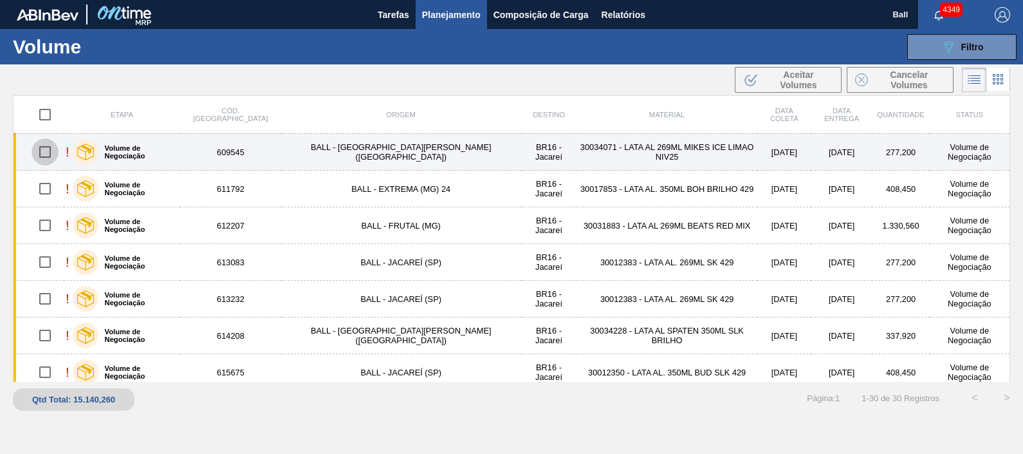
click at [51, 147] on input "checkbox" at bounding box center [45, 151] width 27 height 27
checkbox input "true"
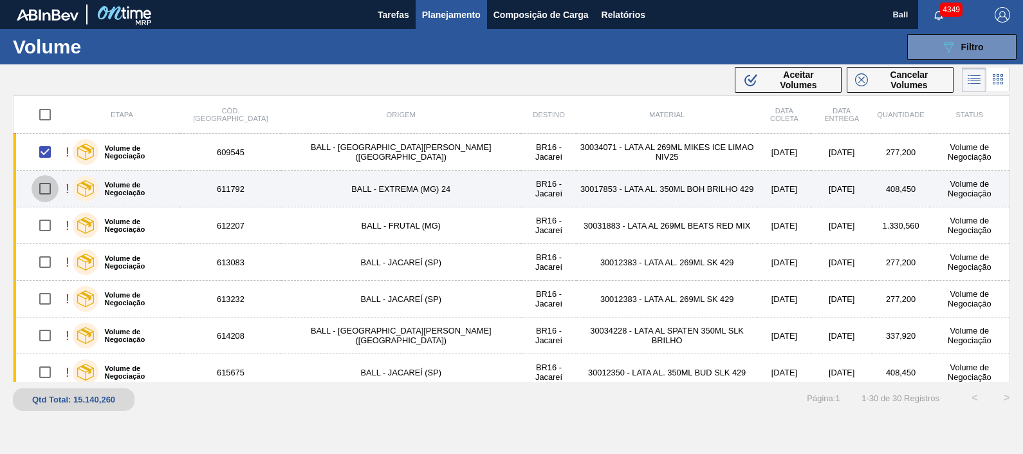
click at [51, 181] on input "checkbox" at bounding box center [45, 188] width 27 height 27
checkbox input "true"
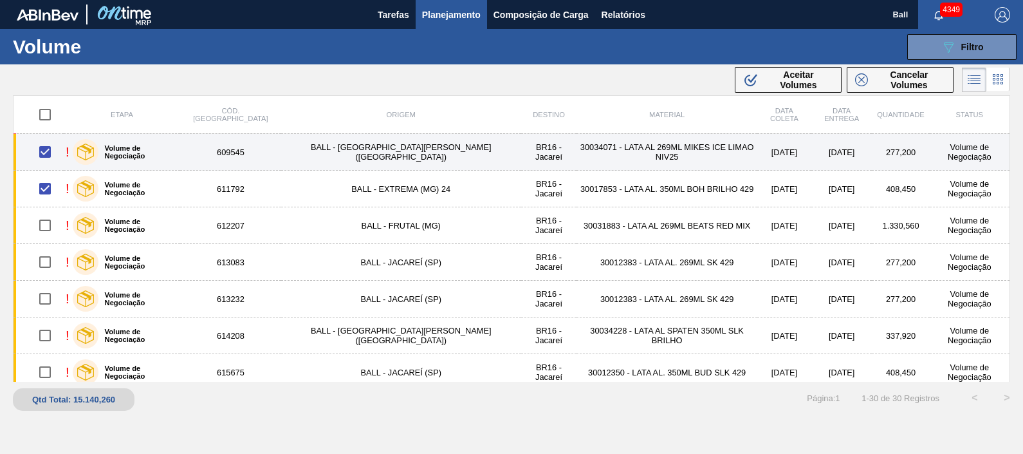
click at [521, 156] on td "BR16 - Jacareí" at bounding box center [549, 152] width 56 height 37
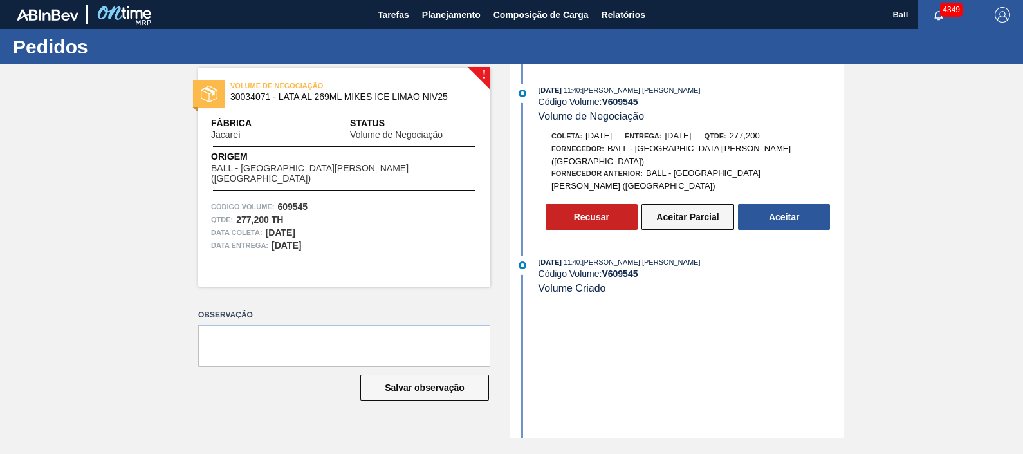
click at [669, 204] on button "Aceitar Parcial" at bounding box center [687, 217] width 93 height 26
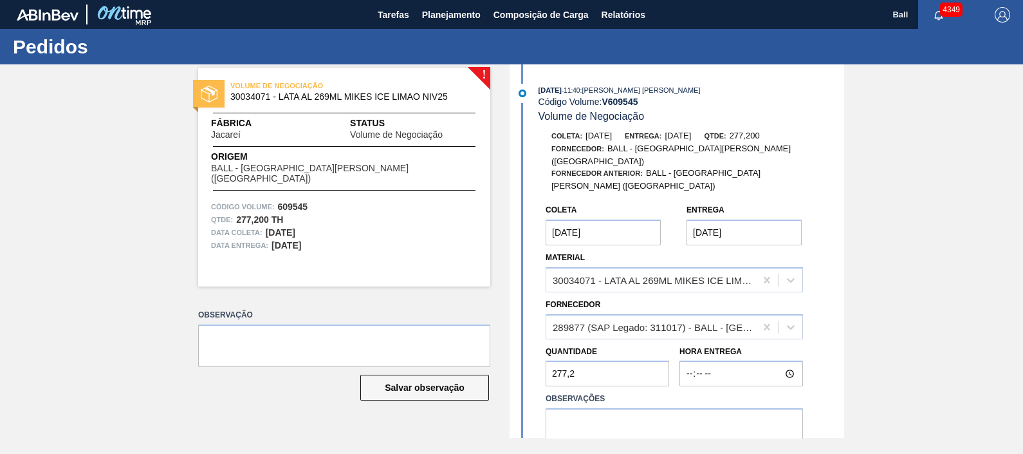
scroll to position [115, 0]
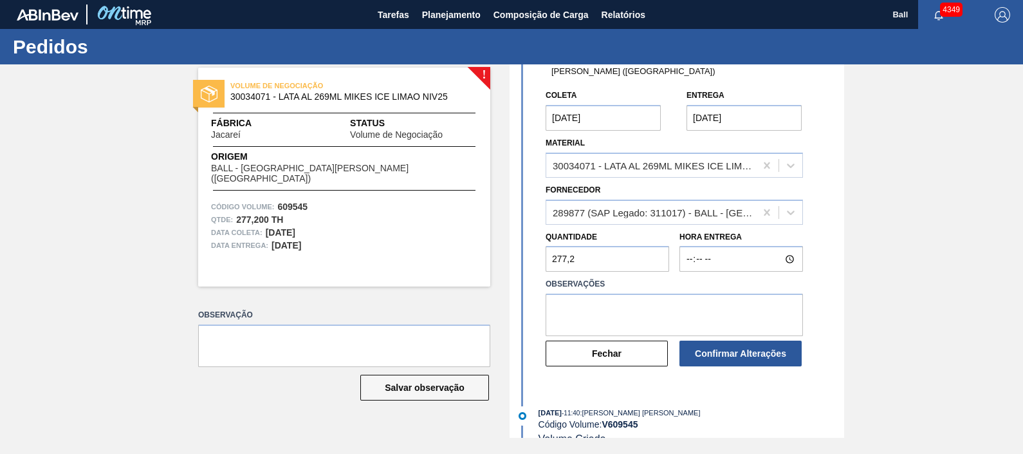
click at [621, 340] on button "Fechar" at bounding box center [607, 353] width 122 height 26
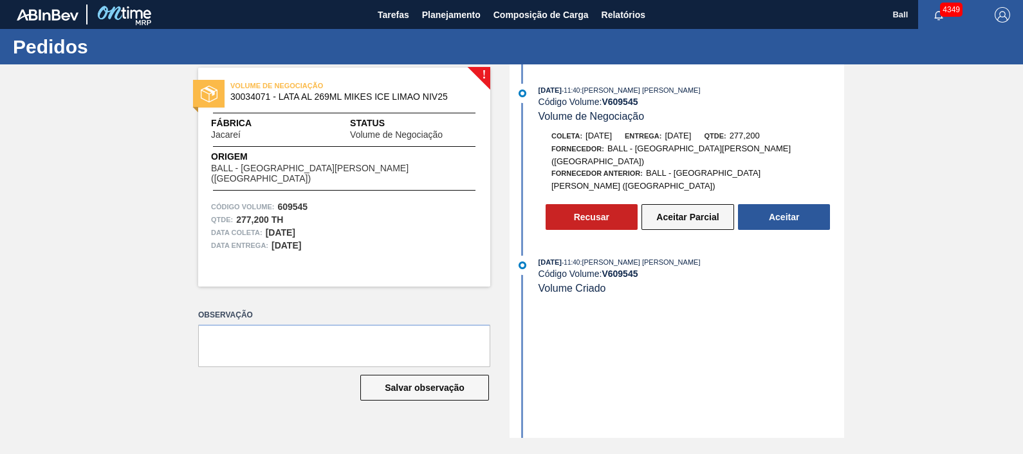
click at [681, 204] on button "Aceitar Parcial" at bounding box center [687, 217] width 93 height 26
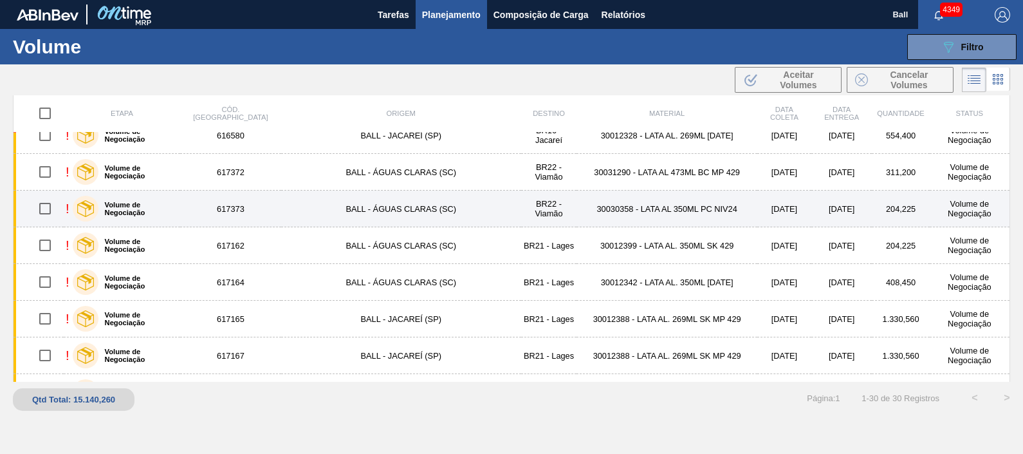
scroll to position [849, 0]
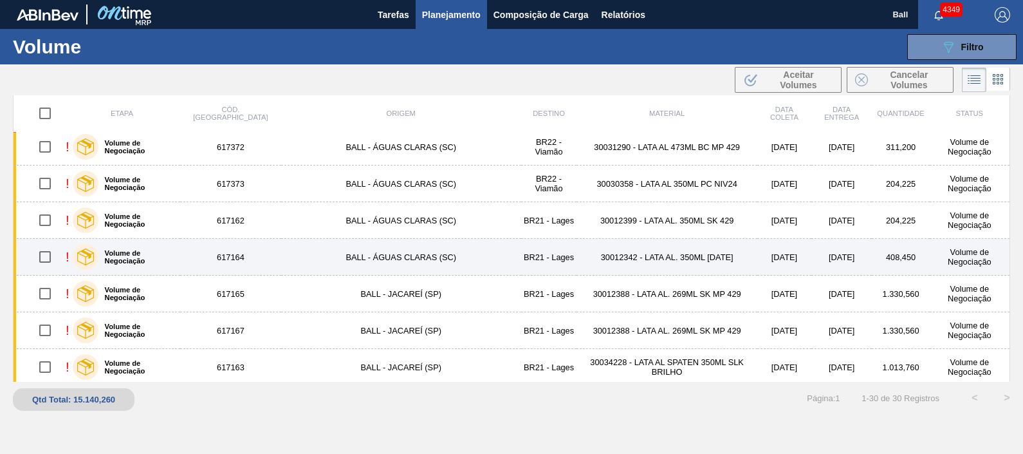
click at [576, 257] on td "30012342 - LATA AL. 350ML BC 429" at bounding box center [666, 257] width 180 height 37
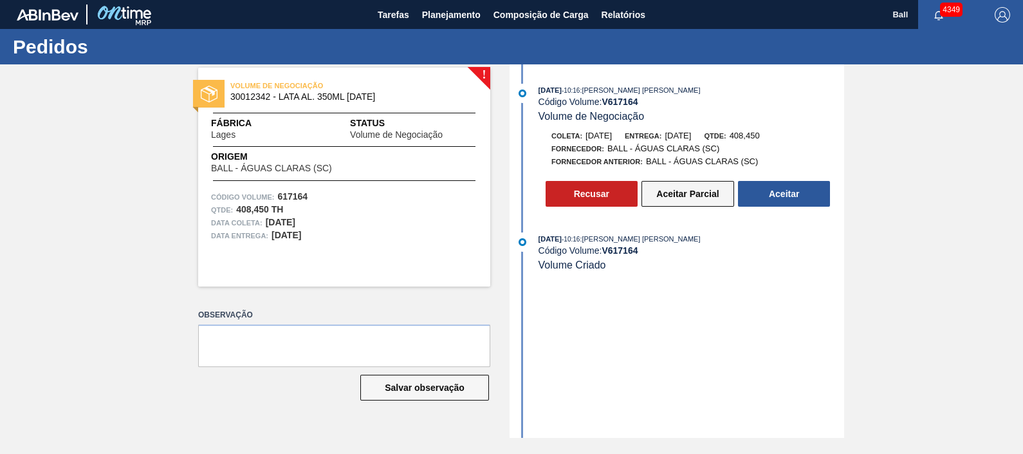
click at [682, 196] on button "Aceitar Parcial" at bounding box center [687, 194] width 93 height 26
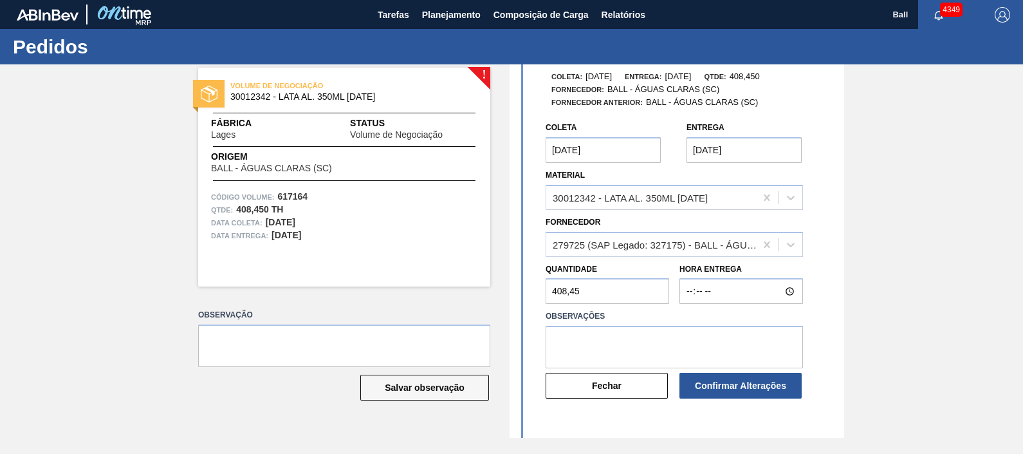
scroll to position [115, 0]
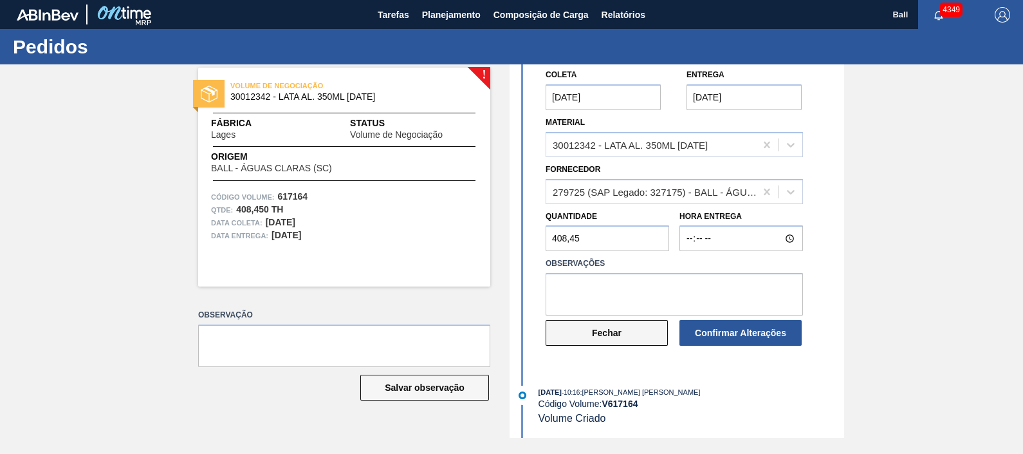
click at [634, 331] on button "Fechar" at bounding box center [607, 333] width 122 height 26
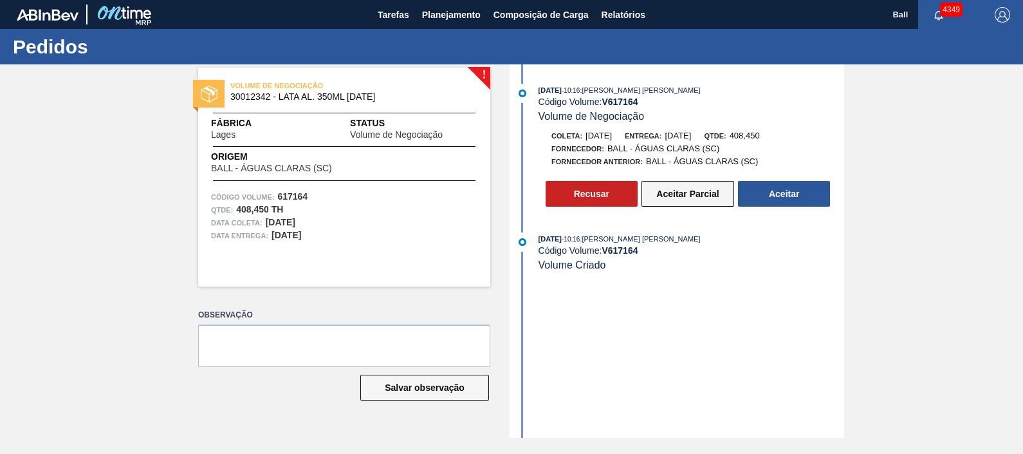
click at [685, 196] on button "Aceitar Parcial" at bounding box center [687, 194] width 93 height 26
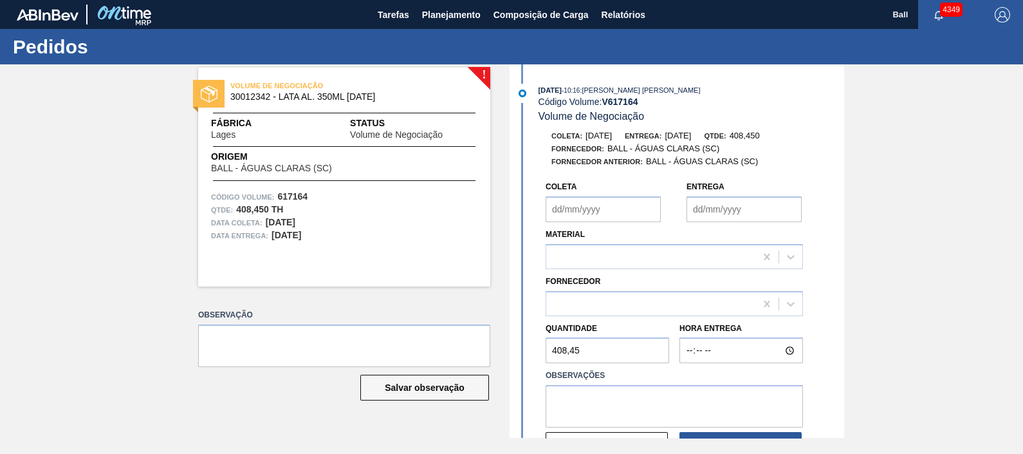
type input "28/08/2025"
type input "29/08/2025"
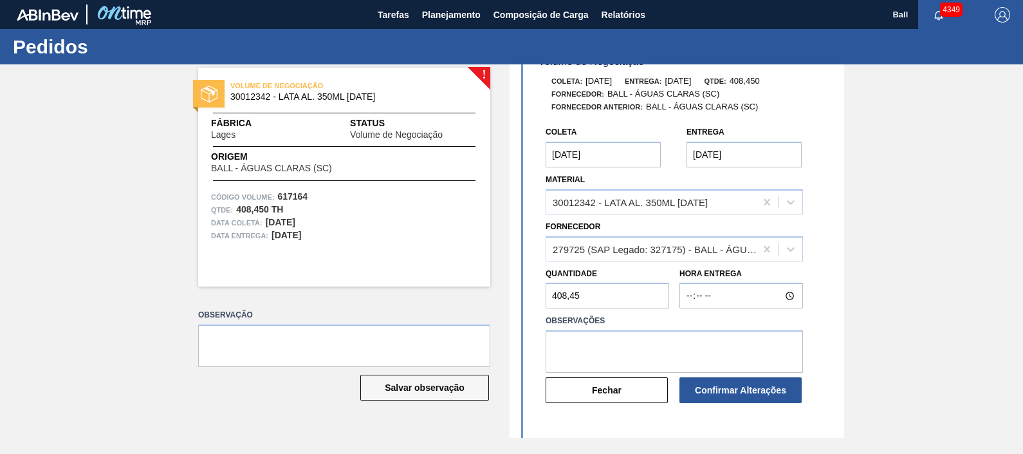
scroll to position [80, 0]
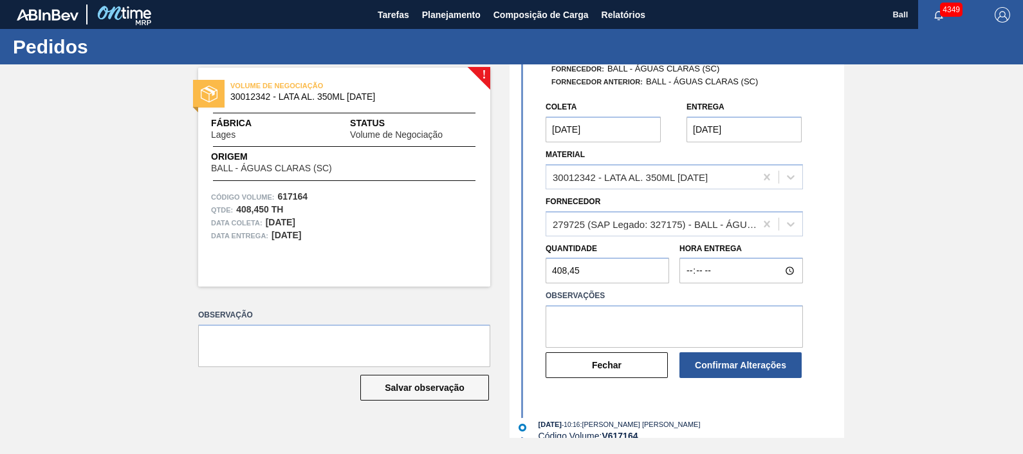
click at [616, 370] on button "Fechar" at bounding box center [607, 365] width 122 height 26
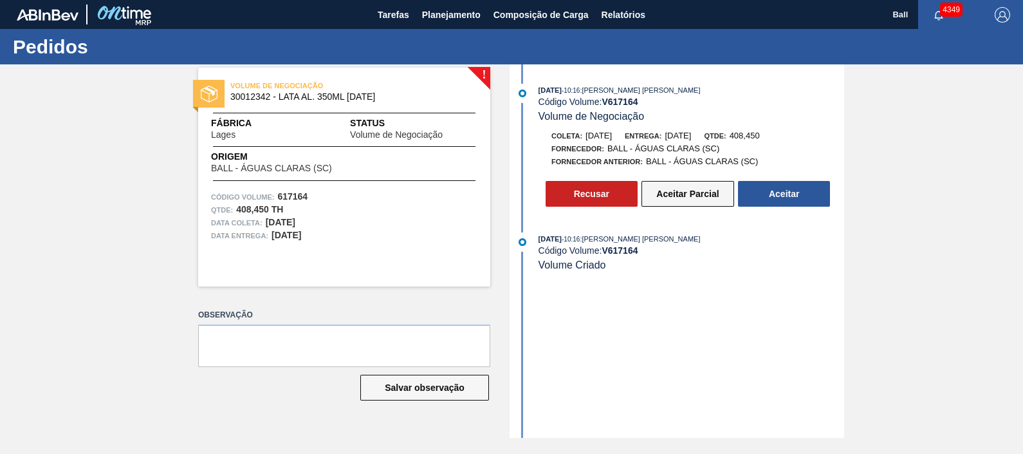
click at [679, 196] on button "Aceitar Parcial" at bounding box center [687, 194] width 93 height 26
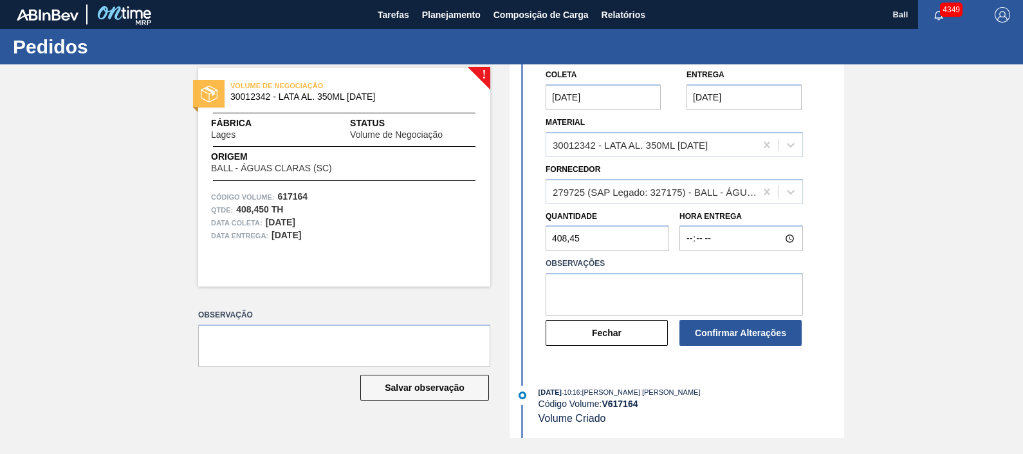
scroll to position [115, 0]
click at [605, 320] on button "Fechar" at bounding box center [607, 333] width 122 height 26
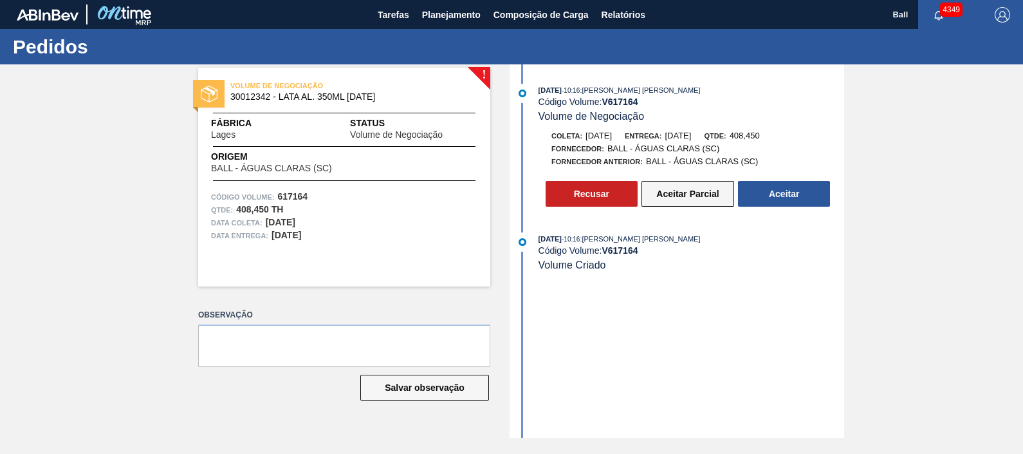
click at [695, 199] on button "Aceitar Parcial" at bounding box center [687, 194] width 93 height 26
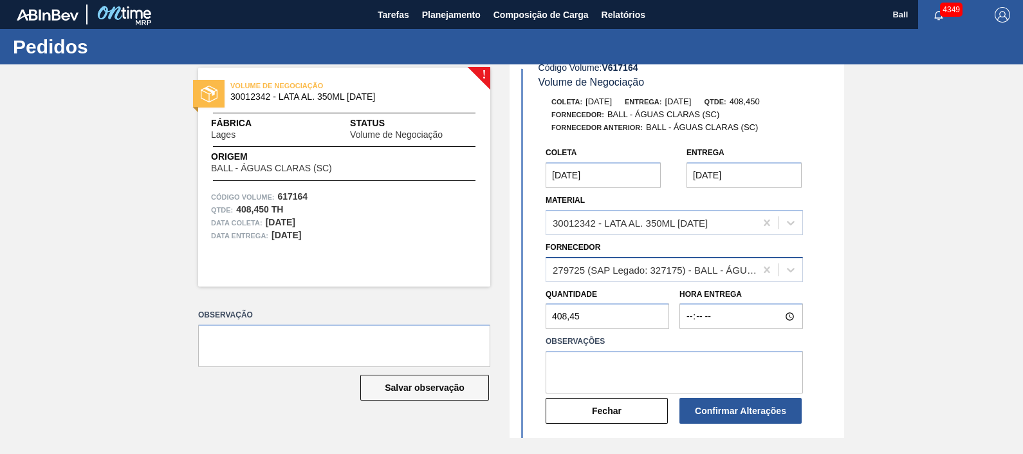
scroll to position [115, 0]
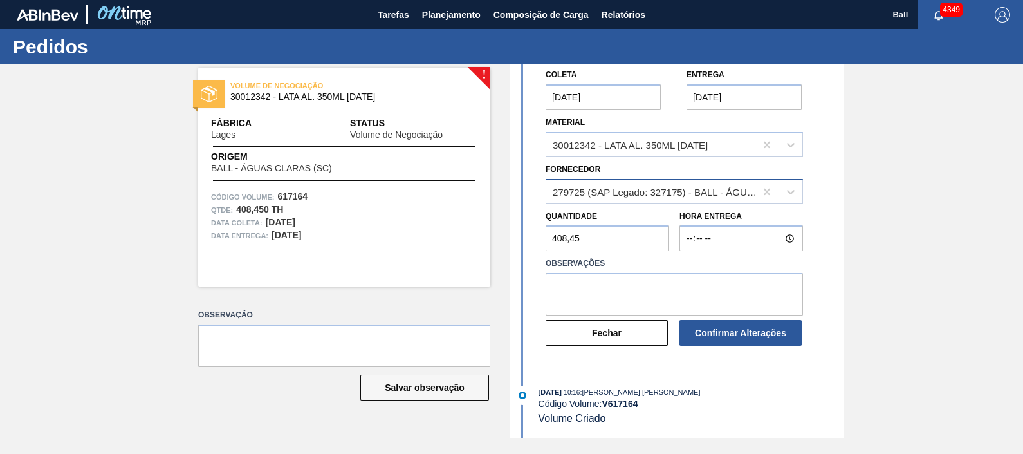
click at [682, 186] on div "279725 (SAP Legado: 327175) - BALL - ÁGUAS CLARAS (SC)" at bounding box center [655, 191] width 204 height 11
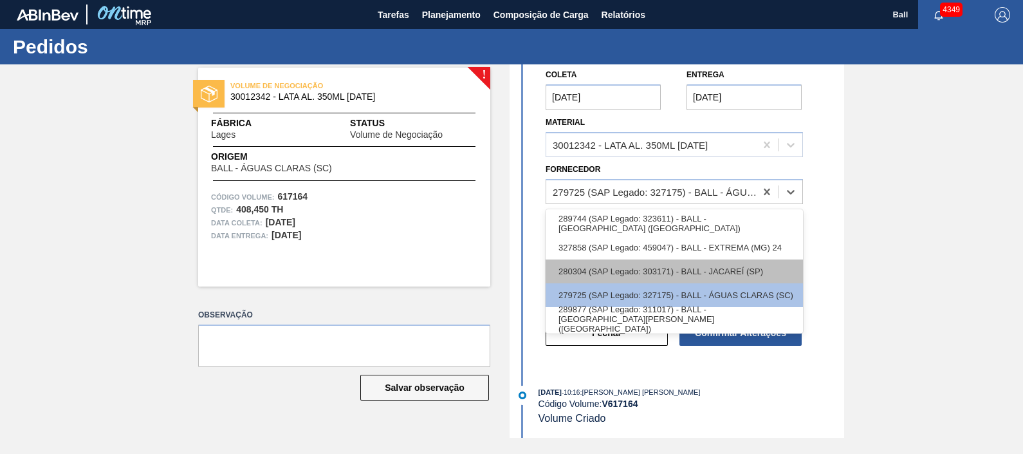
click at [654, 264] on div "280304 (SAP Legado: 303171) - BALL - JACAREÍ (SP)" at bounding box center [674, 271] width 257 height 24
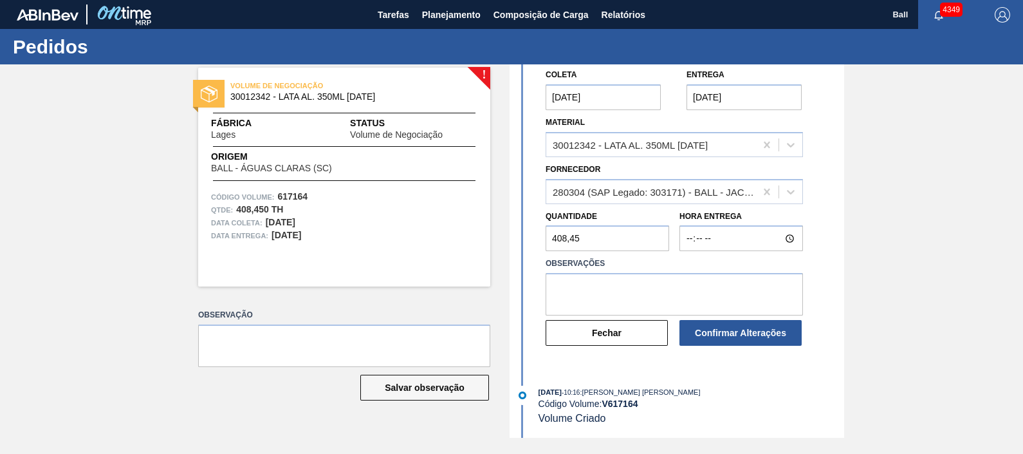
click at [615, 331] on button "Fechar" at bounding box center [607, 333] width 122 height 26
